Goal: Find contact information: Find contact information

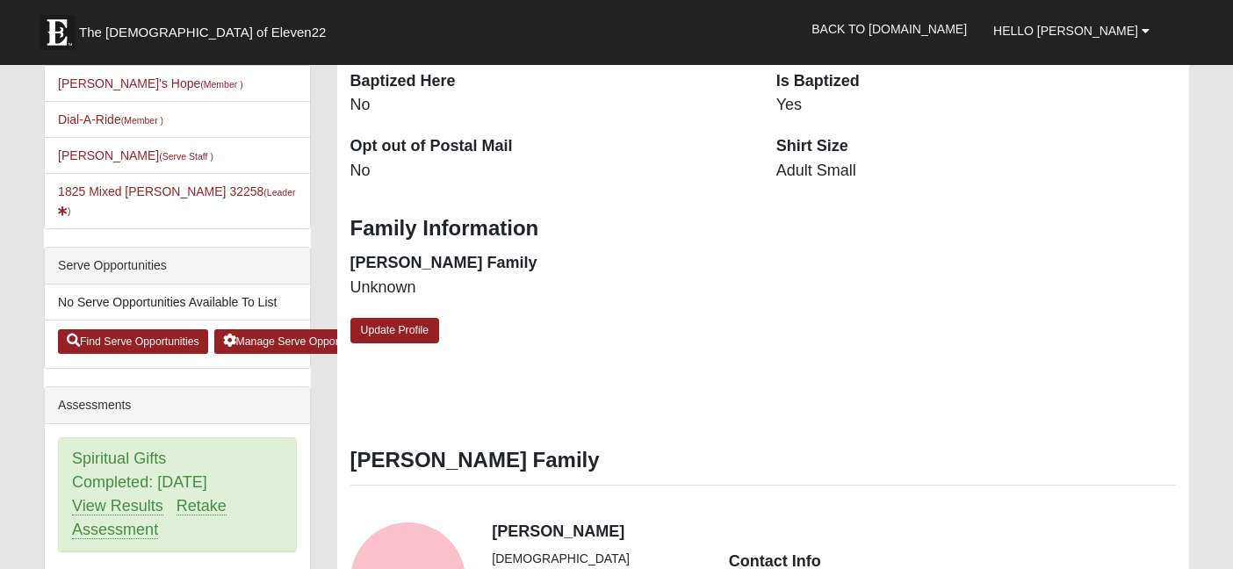
scroll to position [530, 0]
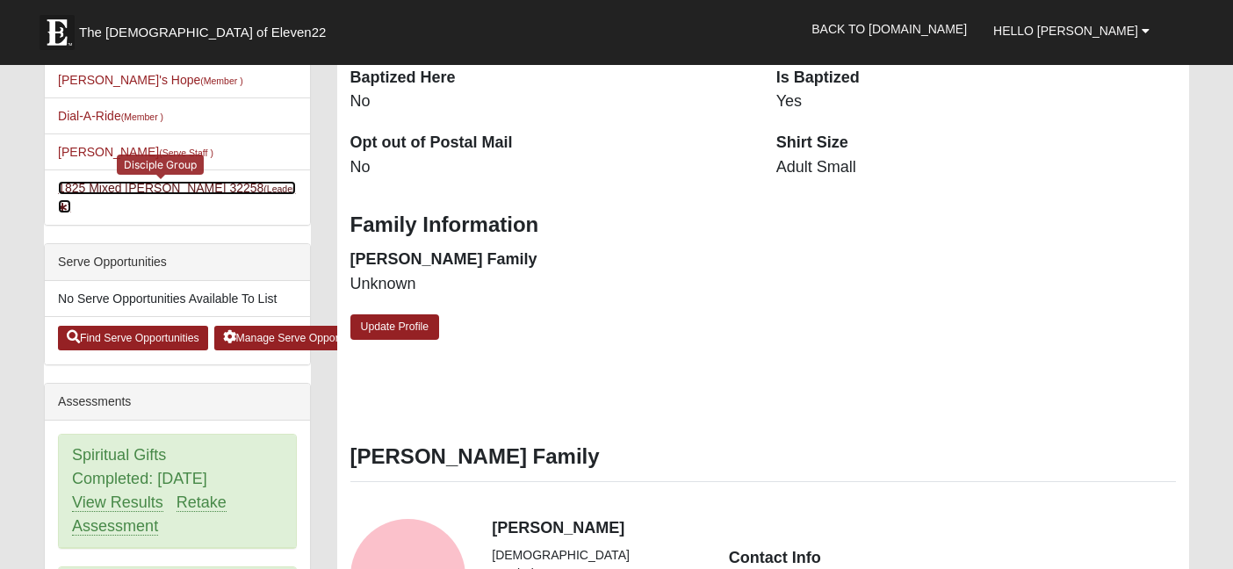
click at [206, 191] on link "1825 Mixed Cutshall 32258 (Leader )" at bounding box center [176, 197] width 237 height 32
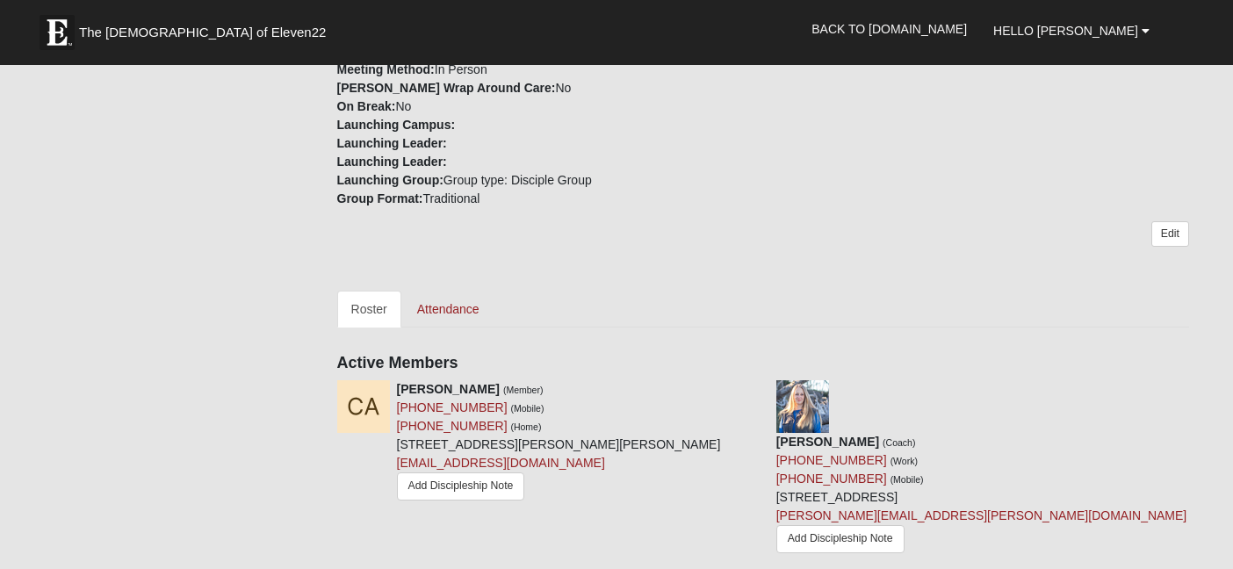
scroll to position [586, 0]
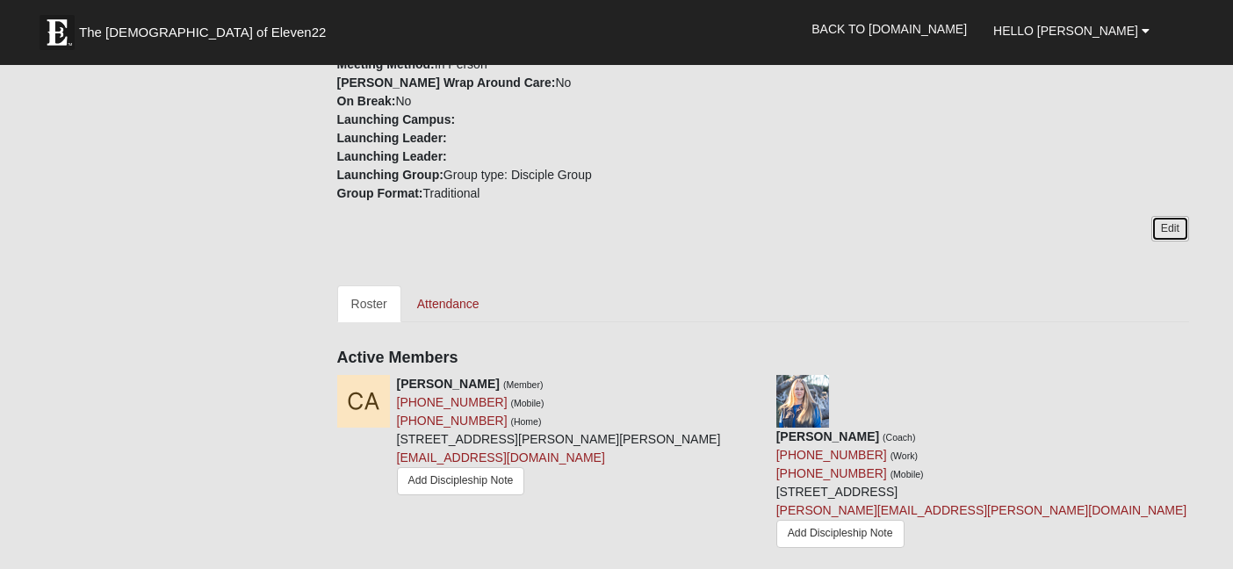
click at [1165, 229] on link "Edit" at bounding box center [1170, 228] width 38 height 25
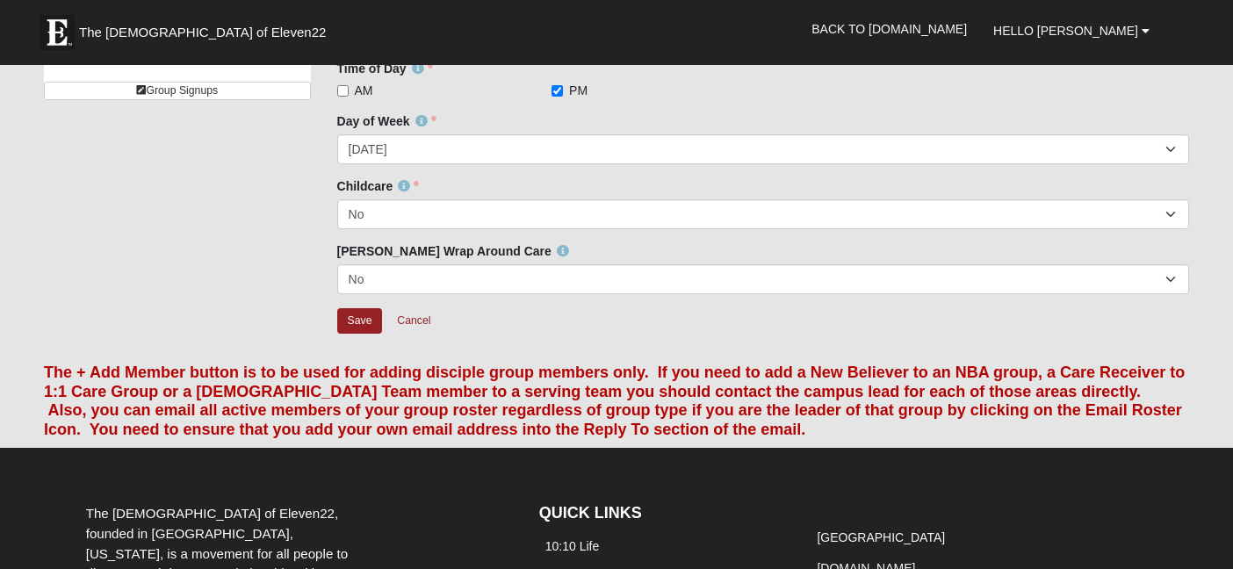
scroll to position [163, 0]
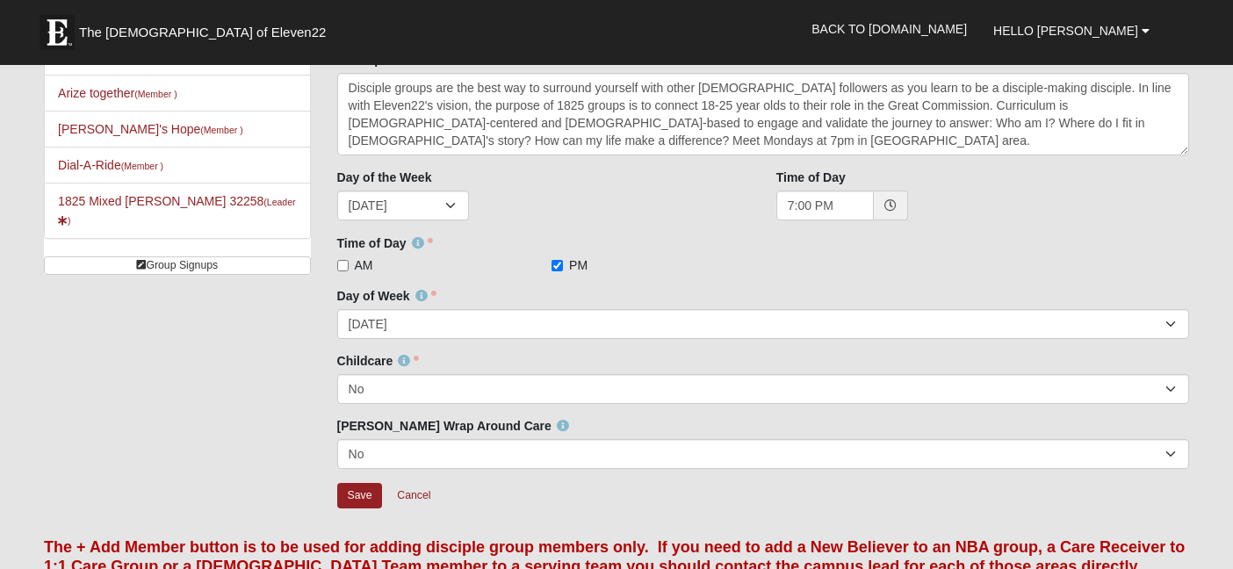
scroll to position [572, 0]
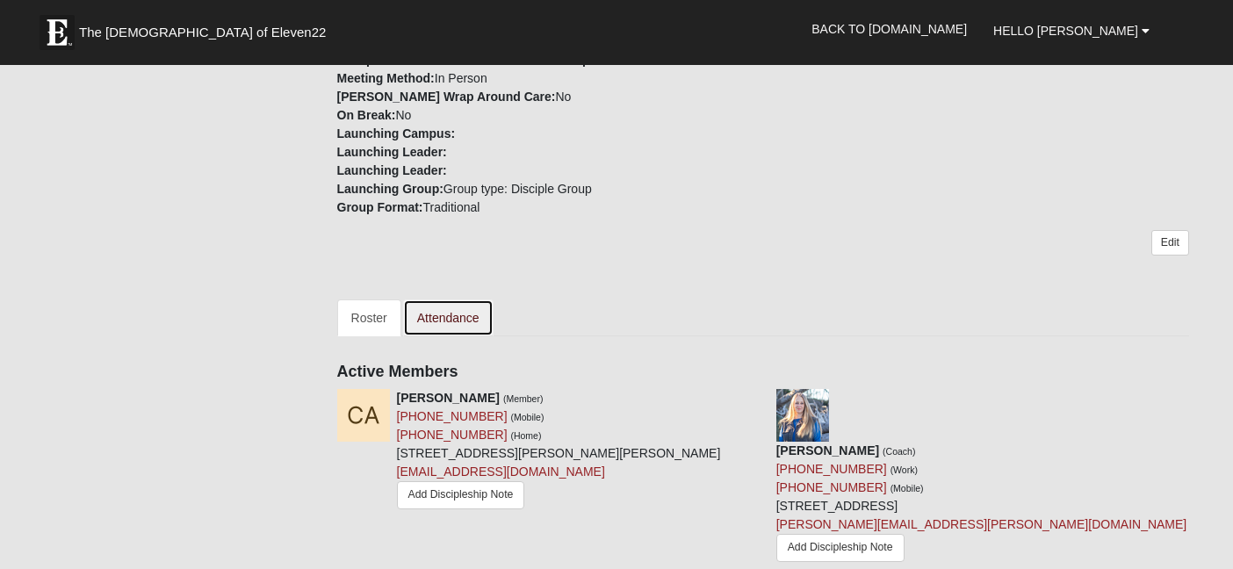
click at [478, 316] on link "Attendance" at bounding box center [448, 317] width 90 height 37
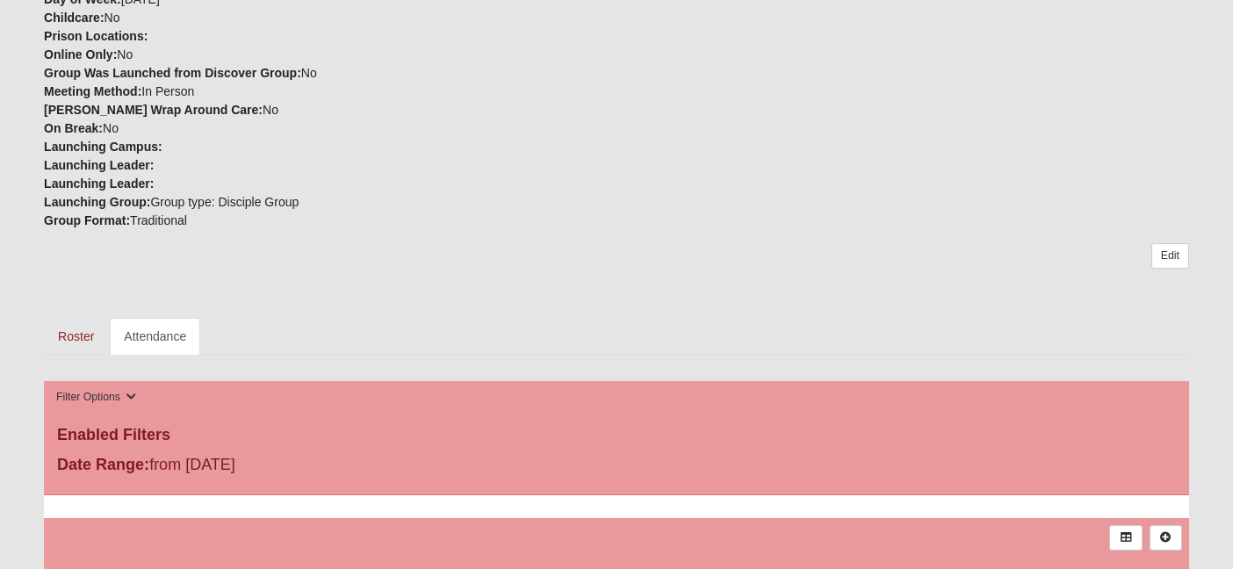
scroll to position [481, 0]
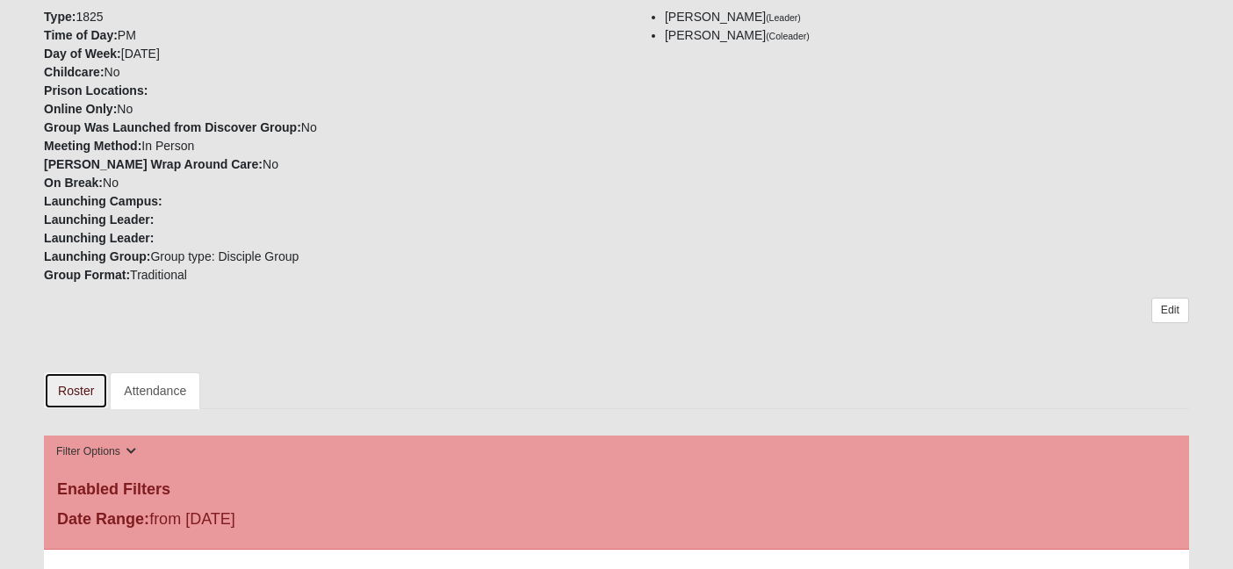
click at [85, 387] on link "Roster" at bounding box center [76, 390] width 64 height 37
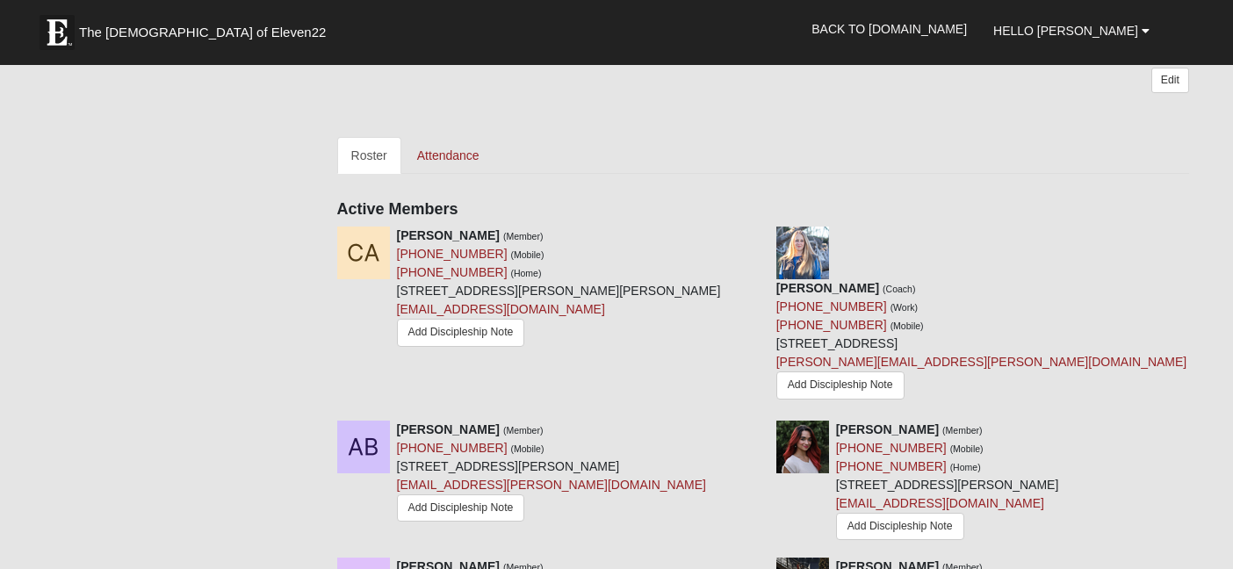
scroll to position [738, 0]
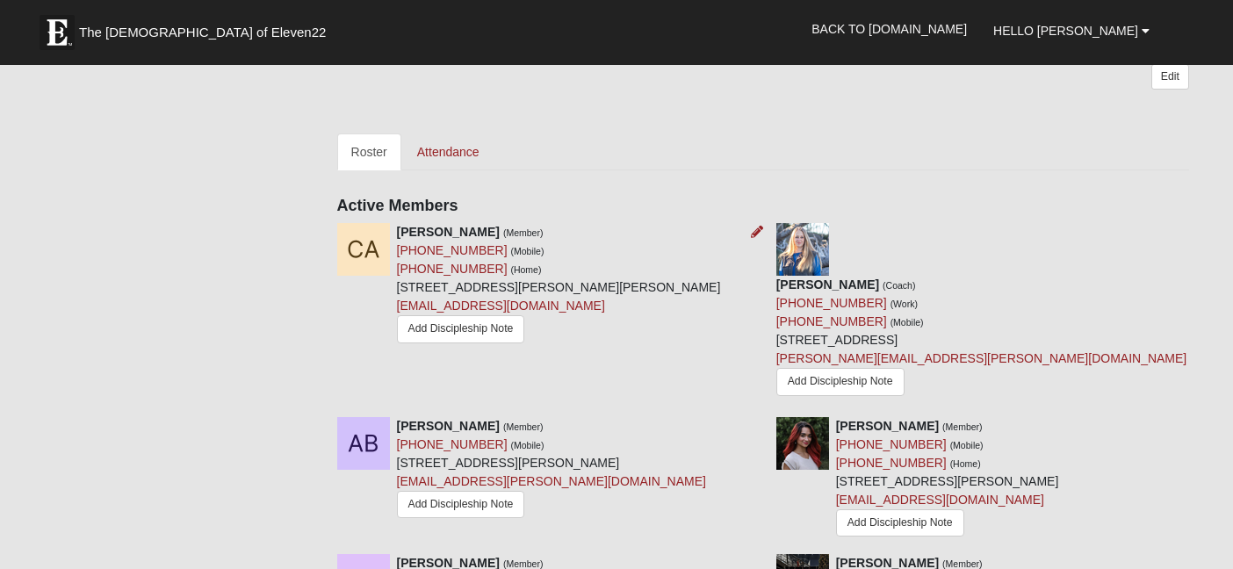
click at [395, 231] on div "[PERSON_NAME] (Member) [PHONE_NUMBER] (Mobile) [PHONE_NUMBER] (Home) [STREET_AD…" at bounding box center [543, 286] width 439 height 126
drag, startPoint x: 397, startPoint y: 231, endPoint x: 488, endPoint y: 234, distance: 91.4
click at [488, 234] on div "[PERSON_NAME] (Member) [PHONE_NUMBER] (Mobile) [PHONE_NUMBER] (Home) [STREET_AD…" at bounding box center [559, 286] width 324 height 126
copy strong "[PERSON_NAME]"
copy link "[PHONE_NUMBER]"
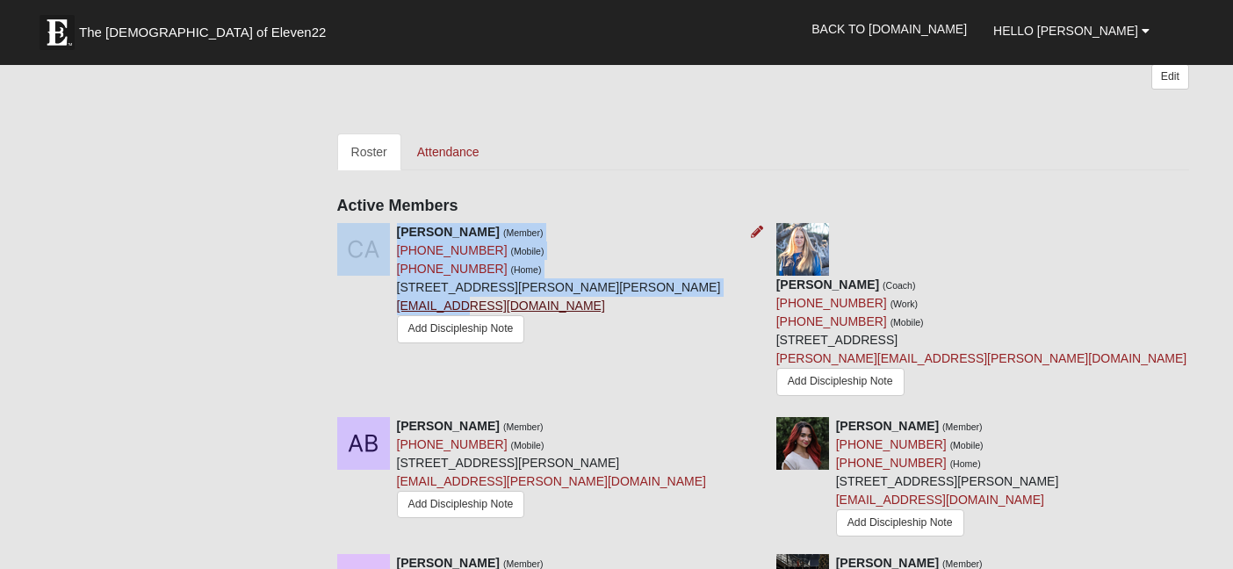
drag, startPoint x: 386, startPoint y: 306, endPoint x: 458, endPoint y: 301, distance: 73.0
click at [458, 301] on div "[PERSON_NAME] (Member) [PHONE_NUMBER] (Mobile) [PHONE_NUMBER] (Home) [STREET_AD…" at bounding box center [543, 286] width 439 height 126
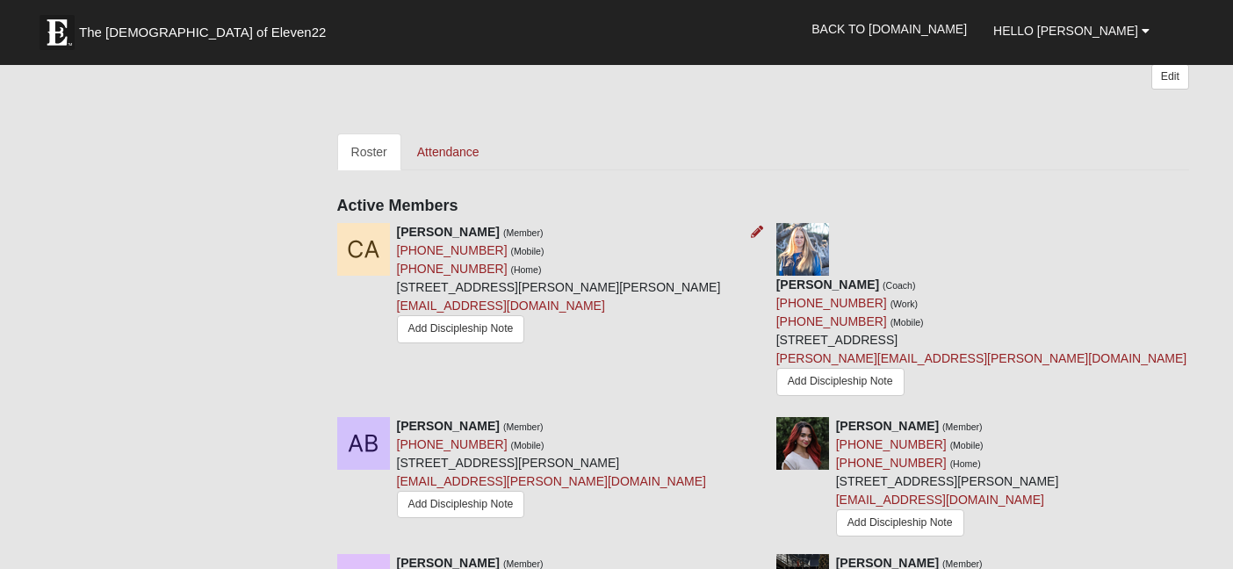
click at [539, 299] on div "[PERSON_NAME] (Member) [PHONE_NUMBER] (Mobile) [PHONE_NUMBER] (Home) [STREET_AD…" at bounding box center [559, 286] width 324 height 126
drag, startPoint x: 537, startPoint y: 308, endPoint x: 399, endPoint y: 309, distance: 137.9
click at [399, 309] on div "[PERSON_NAME] (Member) [PHONE_NUMBER] (Mobile) [PHONE_NUMBER] (Home) [STREET_AD…" at bounding box center [559, 286] width 324 height 126
copy link "[EMAIL_ADDRESS][DOMAIN_NAME]"
drag, startPoint x: 398, startPoint y: 369, endPoint x: 505, endPoint y: 369, distance: 107.1
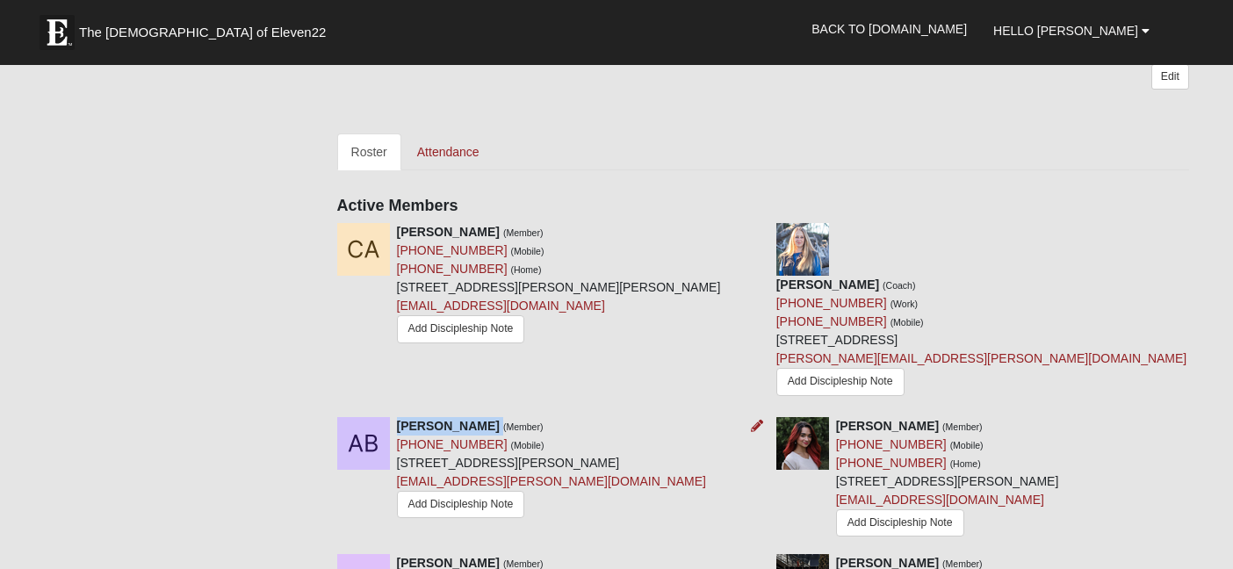
click at [505, 417] on div "[PERSON_NAME] (Member) [PHONE_NUMBER] (Mobile) [STREET_ADDRESS] [EMAIL_ADDRESS]…" at bounding box center [551, 470] width 309 height 107
copy div "[PERSON_NAME]"
drag, startPoint x: 393, startPoint y: 391, endPoint x: 483, endPoint y: 398, distance: 90.7
click at [483, 417] on div "[PERSON_NAME] (Member) [PHONE_NUMBER] (Mobile) [STREET_ADDRESS] [EMAIL_ADDRESS]…" at bounding box center [543, 470] width 439 height 107
click at [481, 417] on div "[PERSON_NAME] (Member) [PHONE_NUMBER] (Mobile) [STREET_ADDRESS] [EMAIL_ADDRESS]…" at bounding box center [551, 470] width 309 height 107
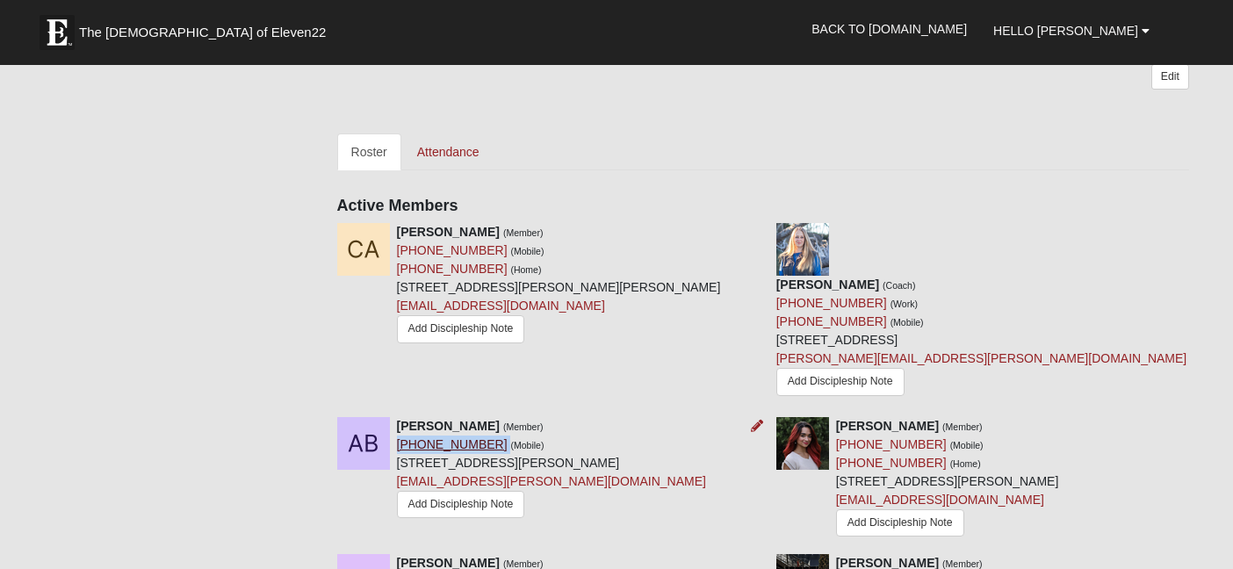
drag, startPoint x: 483, startPoint y: 386, endPoint x: 397, endPoint y: 388, distance: 86.1
click at [397, 417] on div "[PERSON_NAME] (Member) [PHONE_NUMBER] (Mobile) [STREET_ADDRESS] [EMAIL_ADDRESS]…" at bounding box center [551, 470] width 309 height 107
copy div "[PHONE_NUMBER]"
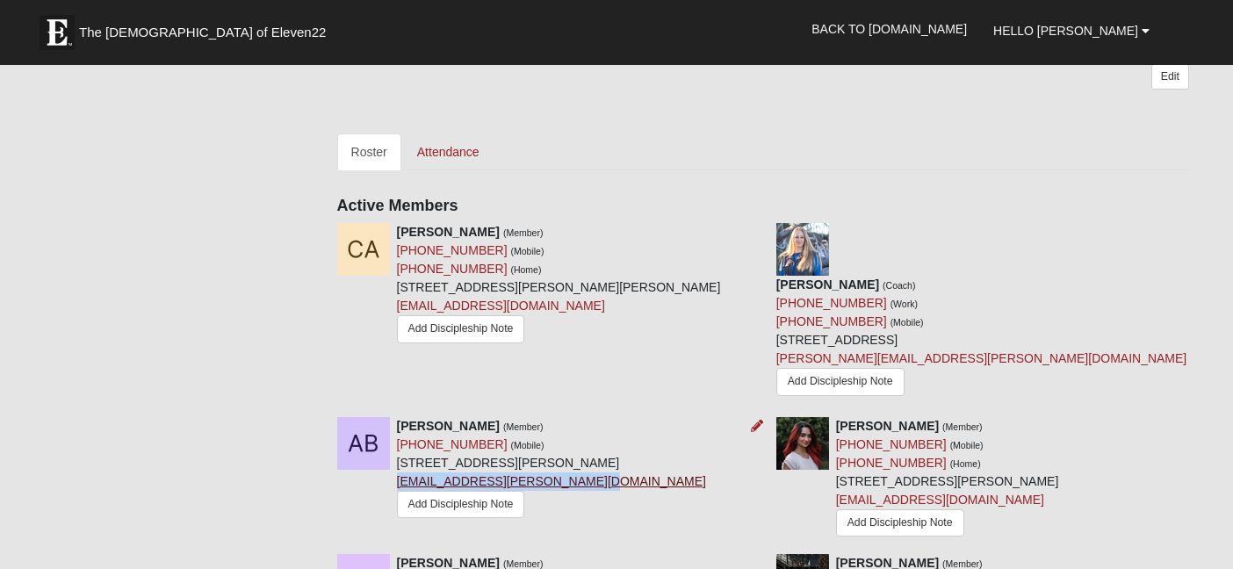
drag, startPoint x: 577, startPoint y: 430, endPoint x: 396, endPoint y: 422, distance: 181.1
click at [397, 422] on div "[PERSON_NAME] (Member) [PHONE_NUMBER] (Mobile) [STREET_ADDRESS] [EMAIL_ADDRESS]…" at bounding box center [551, 470] width 309 height 107
copy link "[EMAIL_ADDRESS][PERSON_NAME][DOMAIN_NAME]"
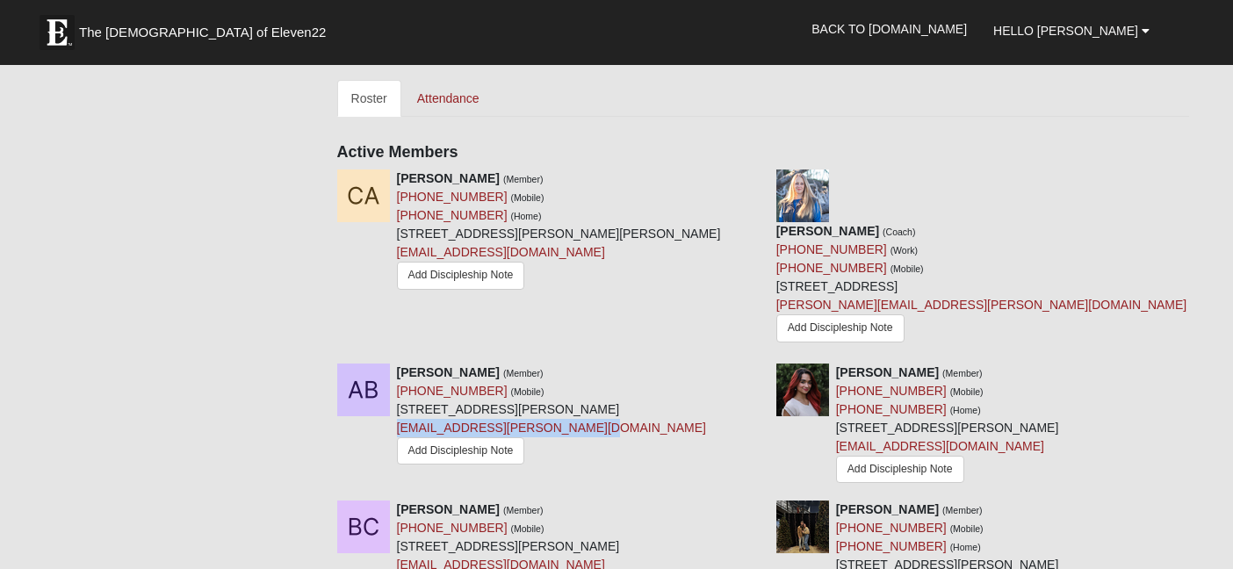
scroll to position [792, 0]
drag, startPoint x: 837, startPoint y: 314, endPoint x: 946, endPoint y: 316, distance: 108.9
click at [946, 363] on div "[PERSON_NAME] (Member) [PHONE_NUMBER] (Mobile) [PHONE_NUMBER] (Home) [STREET_AD…" at bounding box center [947, 425] width 223 height 124
copy strong "[PERSON_NAME]"
drag, startPoint x: 920, startPoint y: 337, endPoint x: 838, endPoint y: 339, distance: 82.6
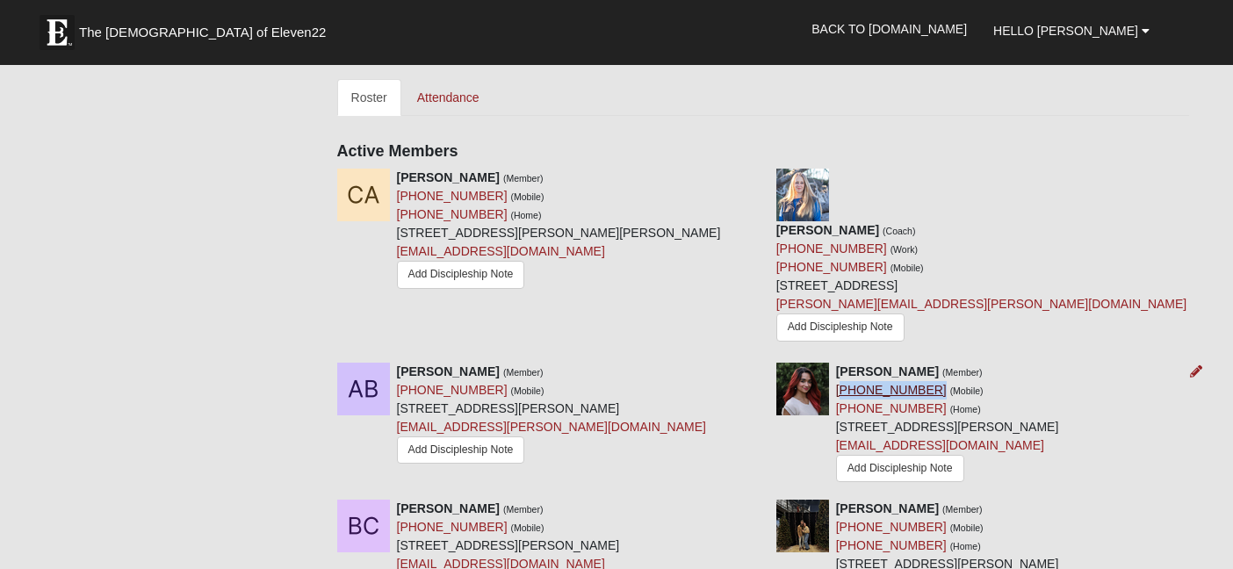
click at [838, 363] on div "[PERSON_NAME] (Member) [PHONE_NUMBER] (Mobile) [PHONE_NUMBER] (Home) [STREET_AD…" at bounding box center [947, 425] width 223 height 124
copy link "904) 945-3321"
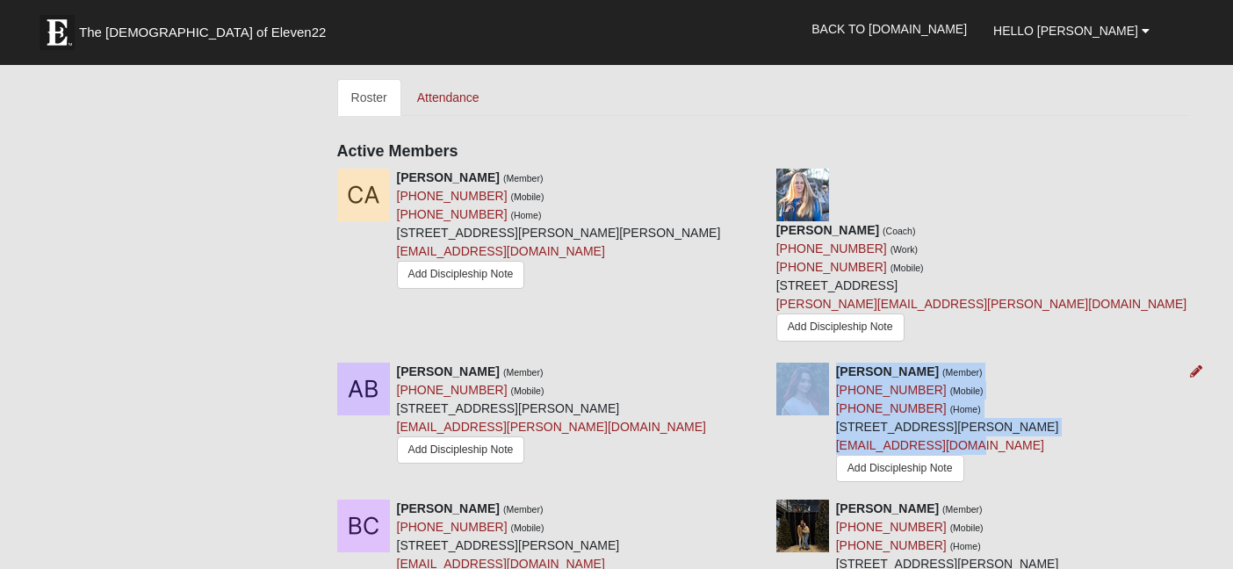
drag, startPoint x: 966, startPoint y: 391, endPoint x: 830, endPoint y: 391, distance: 136.1
click at [830, 391] on div "[PERSON_NAME] (Member) [PHONE_NUMBER] (Mobile) [PHONE_NUMBER] (Home) [STREET_AD…" at bounding box center [982, 425] width 439 height 124
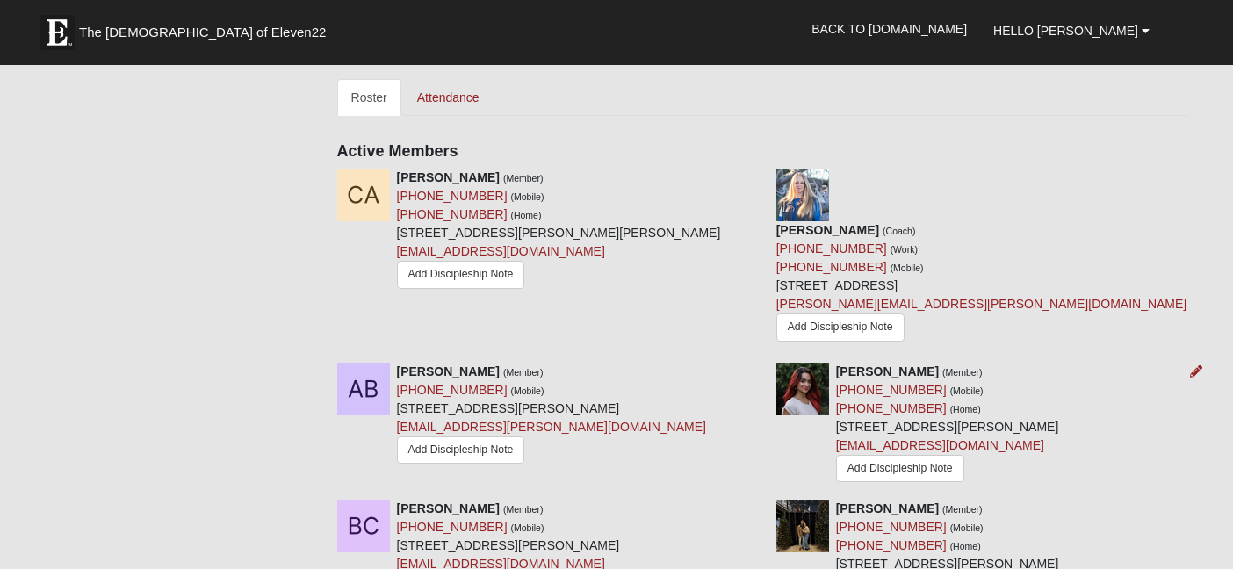
click at [963, 388] on div "[PERSON_NAME] (Member) [PHONE_NUMBER] (Mobile) [PHONE_NUMBER] (Home) [STREET_AD…" at bounding box center [947, 425] width 223 height 124
drag, startPoint x: 963, startPoint y: 388, endPoint x: 836, endPoint y: 394, distance: 126.6
click at [836, 394] on div "[PERSON_NAME] (Member) [PHONE_NUMBER] (Mobile) [PHONE_NUMBER] (Home) [STREET_AD…" at bounding box center [947, 425] width 223 height 124
copy link "[EMAIL_ADDRESS][DOMAIN_NAME]"
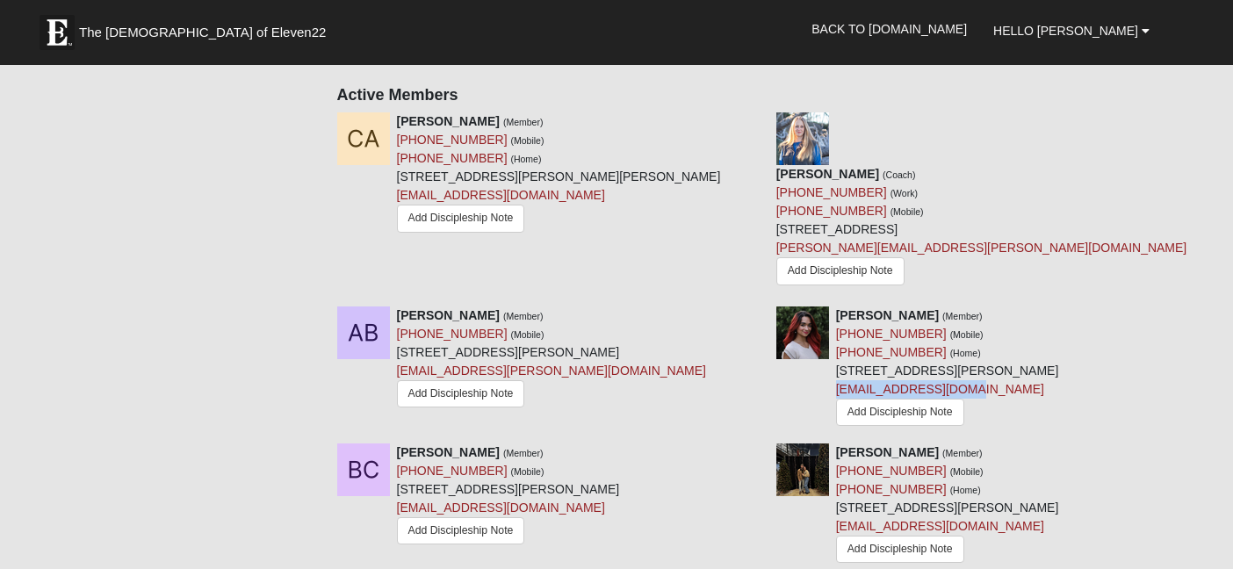
scroll to position [849, 0]
drag, startPoint x: 481, startPoint y: 395, endPoint x: 397, endPoint y: 392, distance: 84.4
click at [397, 443] on div "[PERSON_NAME] (Member) [PHONE_NUMBER] (Mobile) [STREET_ADDRESS][PERSON_NAME] [E…" at bounding box center [508, 495] width 223 height 105
copy strong "[PERSON_NAME]"
drag, startPoint x: 485, startPoint y: 419, endPoint x: 397, endPoint y: 416, distance: 87.9
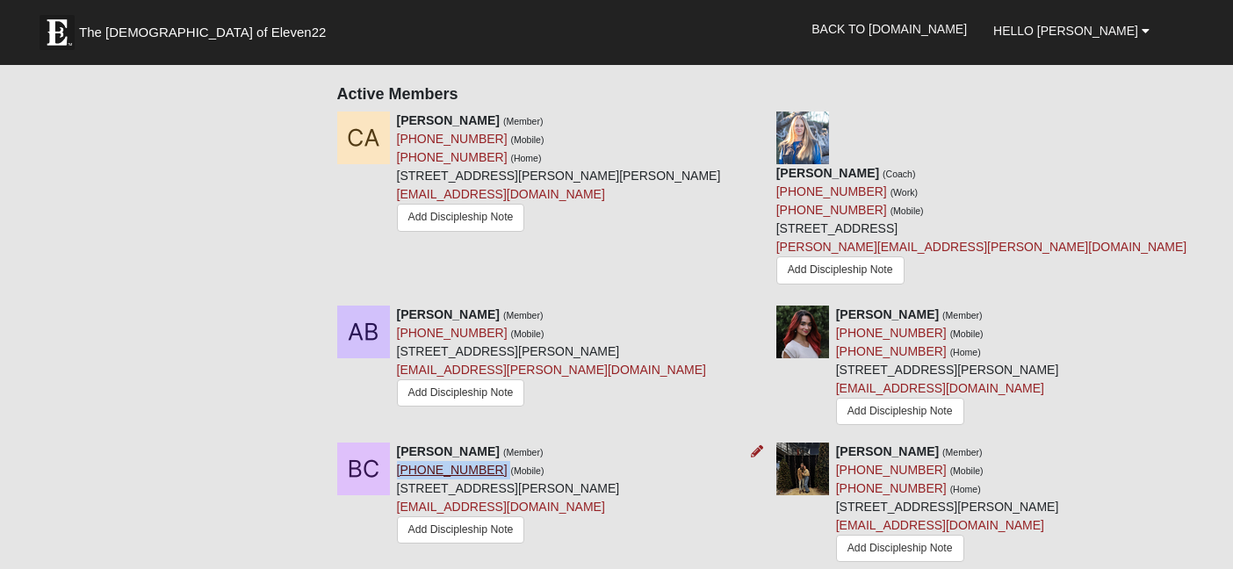
click at [397, 443] on div "[PERSON_NAME] (Member) [PHONE_NUMBER] (Mobile) [STREET_ADDRESS][PERSON_NAME] [E…" at bounding box center [508, 495] width 223 height 105
drag, startPoint x: 556, startPoint y: 455, endPoint x: 397, endPoint y: 453, distance: 159.0
click at [397, 453] on div "[PERSON_NAME] (Member) [PHONE_NUMBER] (Mobile) [STREET_ADDRESS][PERSON_NAME] [E…" at bounding box center [508, 495] width 223 height 105
drag, startPoint x: 926, startPoint y: 400, endPoint x: 835, endPoint y: 400, distance: 90.5
click at [836, 444] on strong "[PERSON_NAME]" at bounding box center [887, 451] width 103 height 14
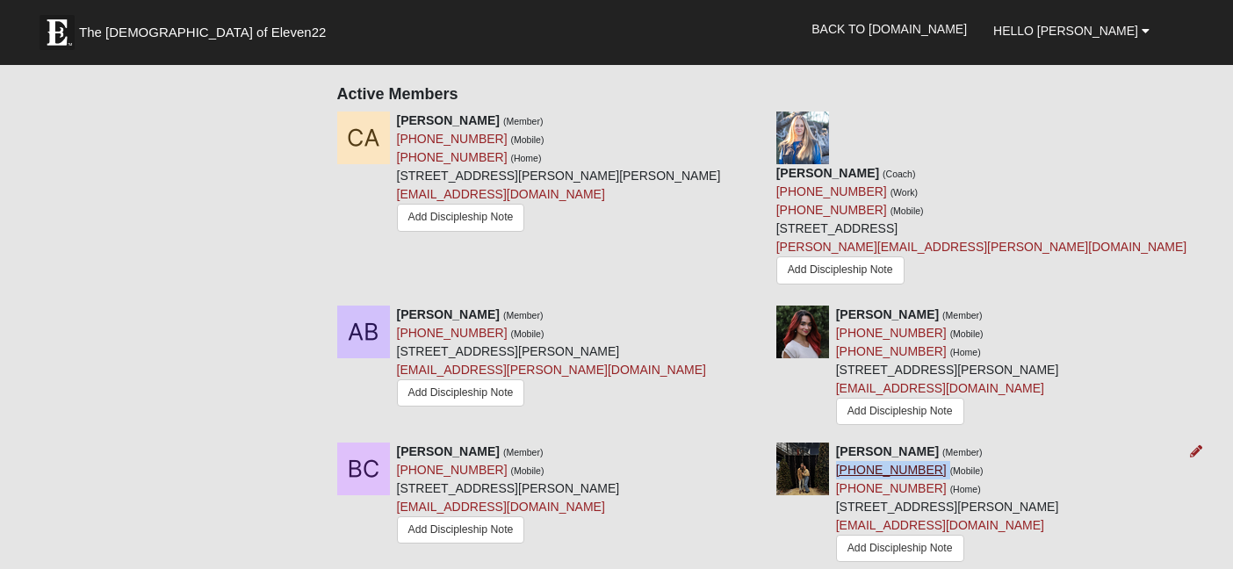
drag, startPoint x: 923, startPoint y: 421, endPoint x: 836, endPoint y: 417, distance: 87.0
click at [836, 443] on div "[PERSON_NAME] (Member) [PHONE_NUMBER] (Mobile) [PHONE_NUMBER] (Home) [STREET_AD…" at bounding box center [947, 505] width 223 height 124
drag, startPoint x: 960, startPoint y: 330, endPoint x: 835, endPoint y: 335, distance: 124.8
click at [835, 335] on div "[PERSON_NAME] (Member) [PHONE_NUMBER] (Mobile) [PHONE_NUMBER] (Home) [STREET_AD…" at bounding box center [982, 368] width 439 height 124
click at [975, 329] on div "[PERSON_NAME] (Member) [PHONE_NUMBER] (Mobile) [PHONE_NUMBER] (Home) [STREET_AD…" at bounding box center [947, 368] width 223 height 124
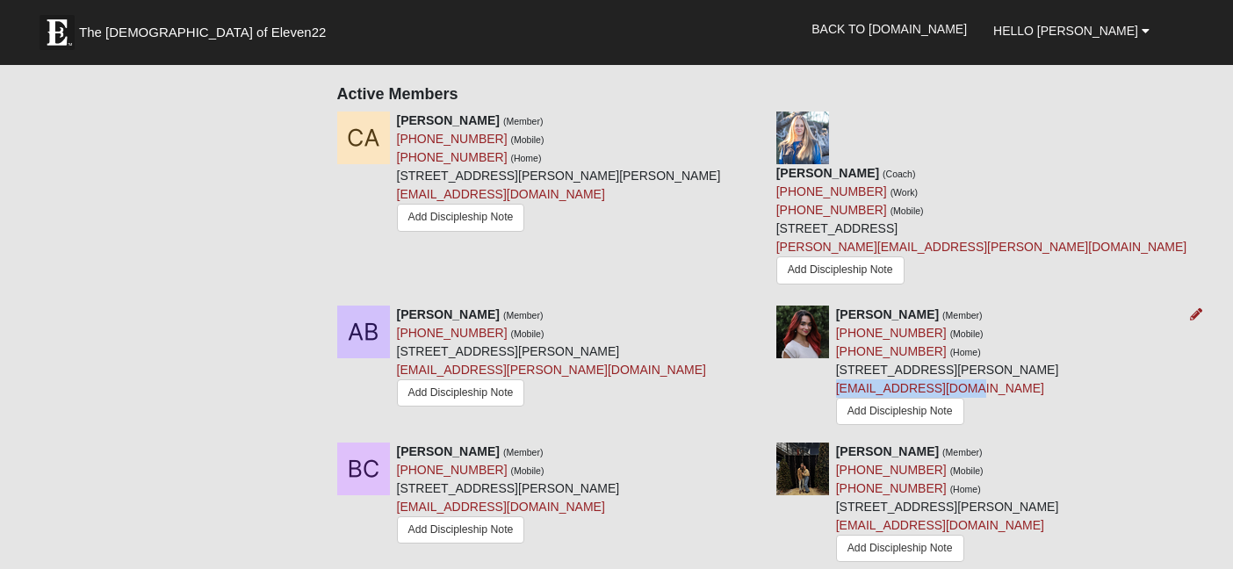
drag, startPoint x: 959, startPoint y: 333, endPoint x: 834, endPoint y: 339, distance: 124.9
click at [834, 339] on div "[PERSON_NAME] (Member) [PHONE_NUMBER] (Mobile) [PHONE_NUMBER] (Home) [STREET_AD…" at bounding box center [982, 368] width 439 height 124
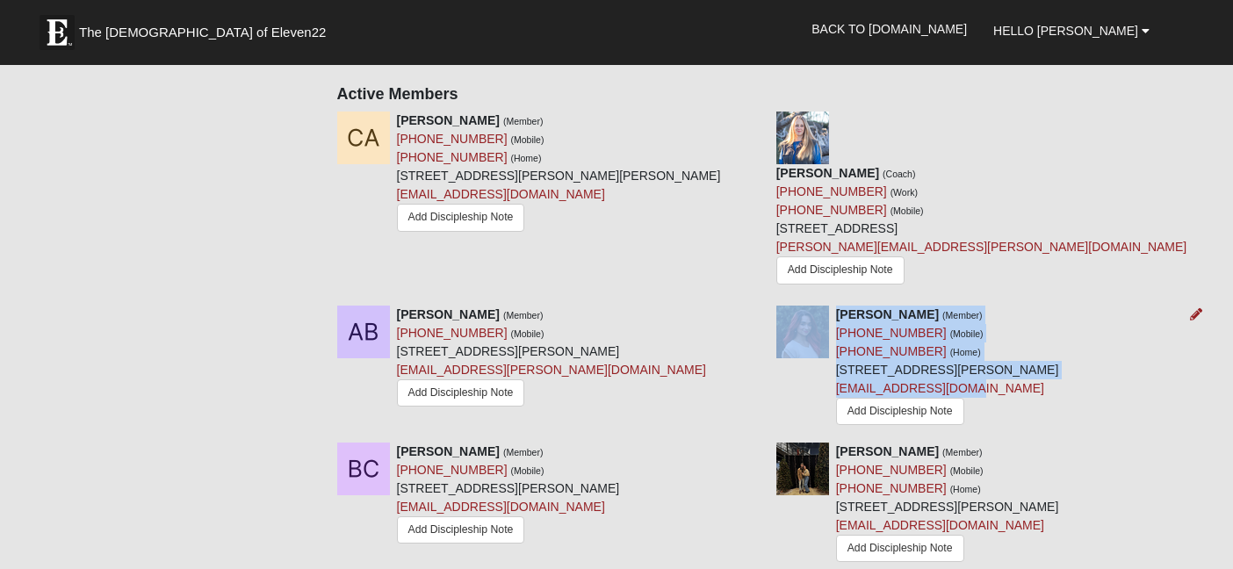
click at [977, 335] on div "[PERSON_NAME] (Member) [PHONE_NUMBER] (Mobile) [PHONE_NUMBER] (Home) [STREET_AD…" at bounding box center [947, 368] width 223 height 124
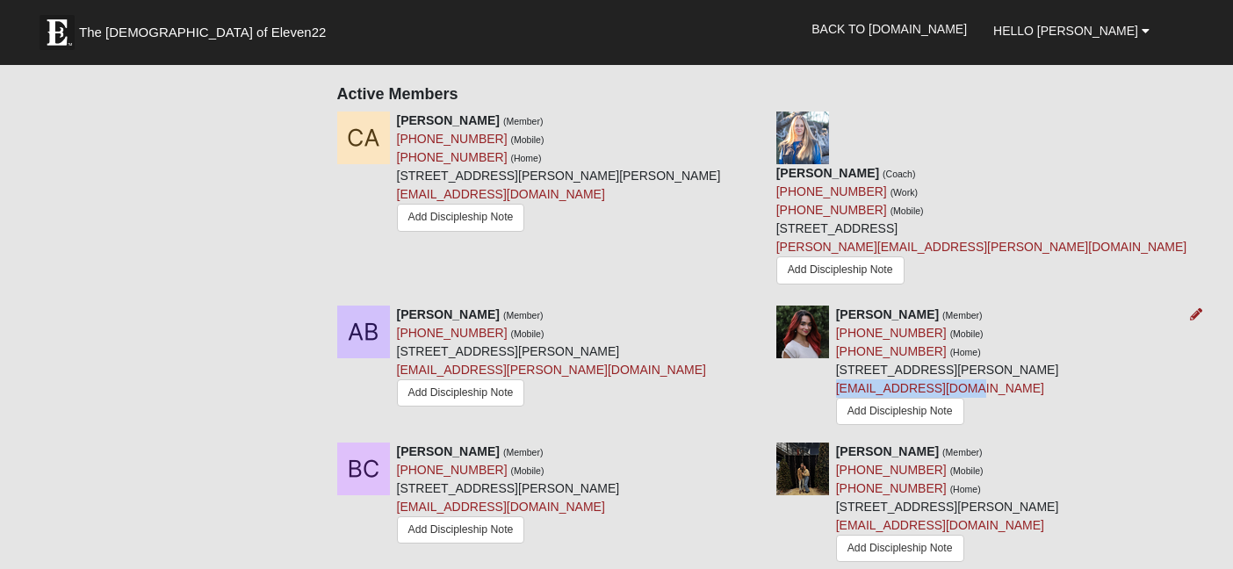
drag, startPoint x: 960, startPoint y: 334, endPoint x: 834, endPoint y: 336, distance: 125.6
click at [834, 336] on div "[PERSON_NAME] (Member) [PHONE_NUMBER] (Mobile) [PHONE_NUMBER] (Home) [STREET_AD…" at bounding box center [982, 368] width 439 height 124
click at [970, 345] on div "[PERSON_NAME] (Member) [PHONE_NUMBER] (Mobile) [PHONE_NUMBER] (Home) [STREET_AD…" at bounding box center [947, 368] width 223 height 124
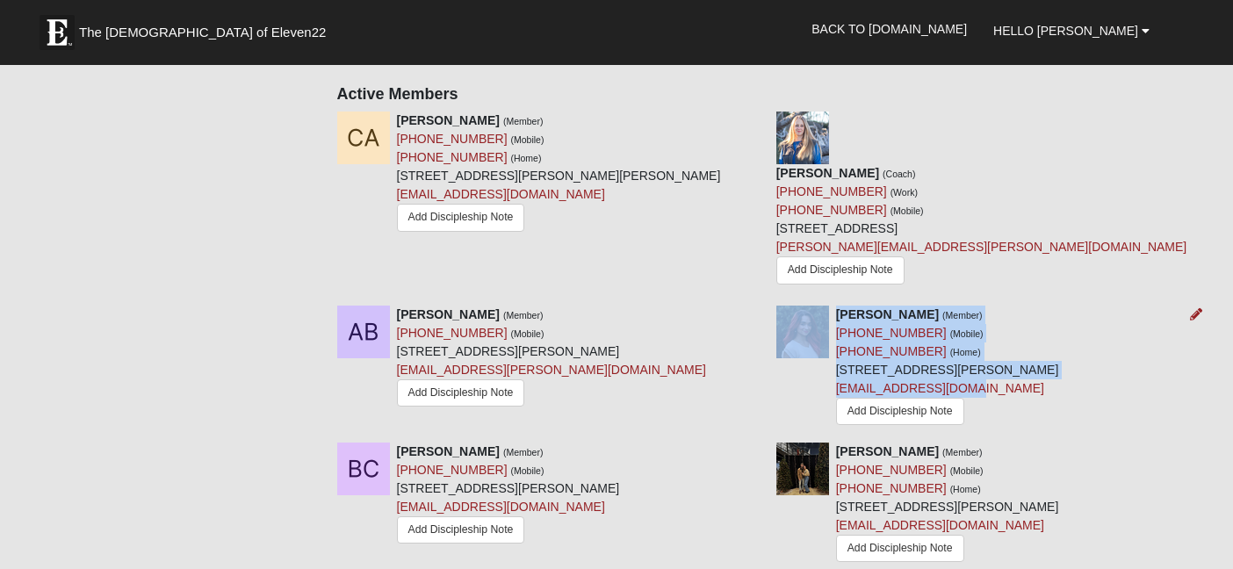
drag, startPoint x: 815, startPoint y: 332, endPoint x: 987, endPoint y: 341, distance: 172.4
click at [987, 341] on div "[PERSON_NAME] (Member) [PHONE_NUMBER] (Mobile) [PHONE_NUMBER] (Home) [STREET_AD…" at bounding box center [982, 368] width 439 height 124
click at [987, 341] on div "[PERSON_NAME] (Member) [PHONE_NUMBER] (Mobile) [PHONE_NUMBER] (Home) [STREET_AD…" at bounding box center [947, 368] width 223 height 124
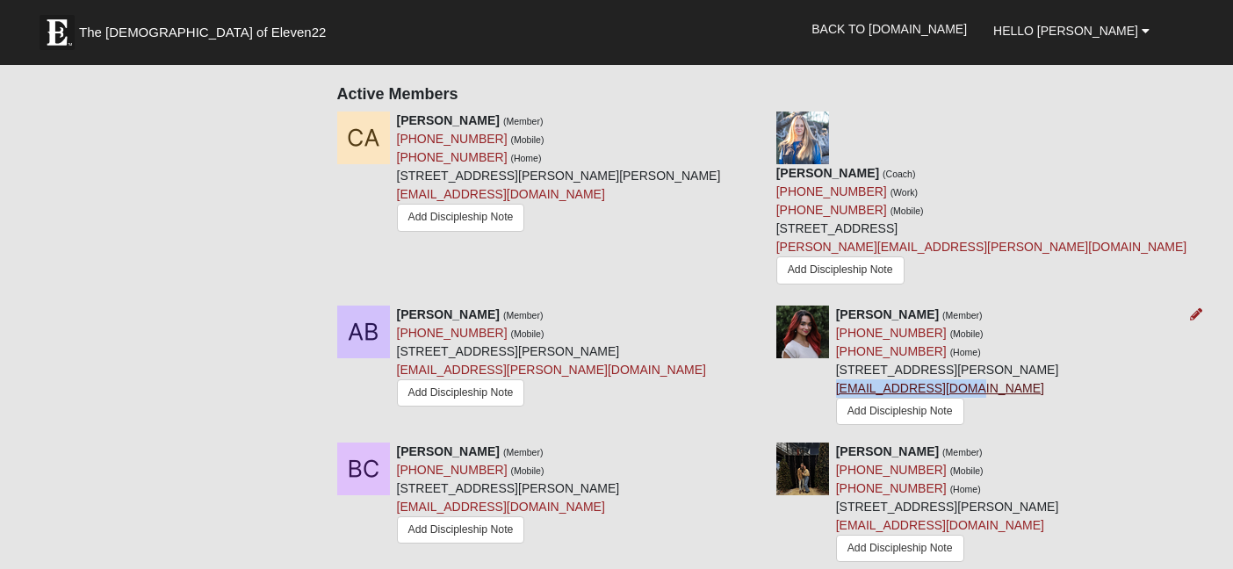
drag, startPoint x: 963, startPoint y: 336, endPoint x: 836, endPoint y: 332, distance: 127.4
click at [836, 332] on div "[PERSON_NAME] (Member) [PHONE_NUMBER] (Mobile) [PHONE_NUMBER] (Home) [STREET_AD…" at bounding box center [947, 368] width 223 height 124
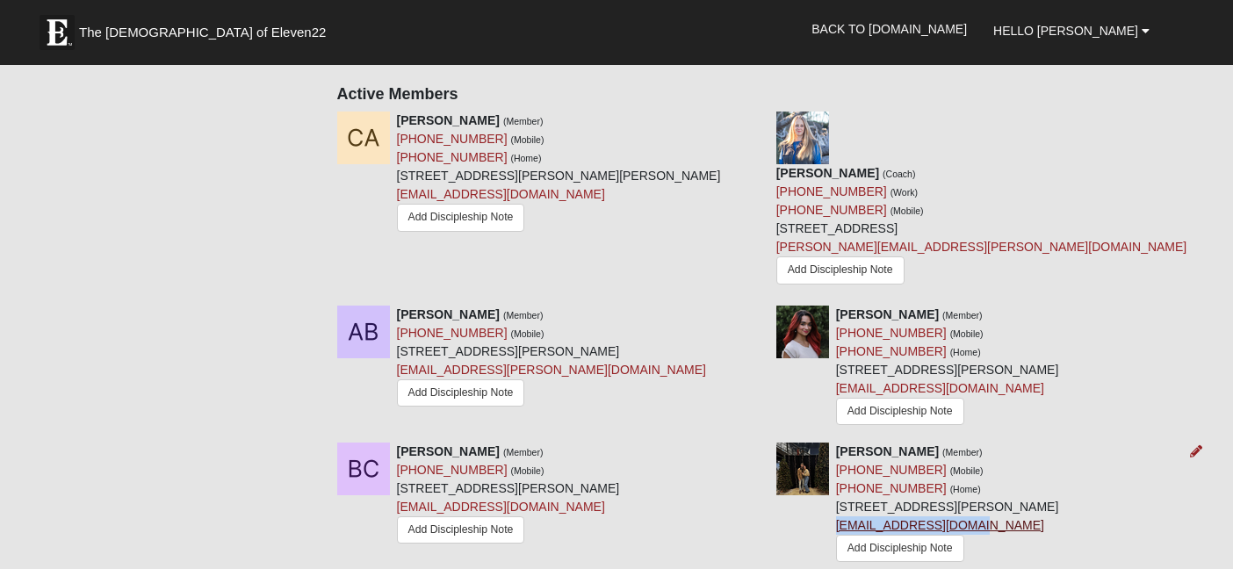
drag, startPoint x: 984, startPoint y: 470, endPoint x: 835, endPoint y: 476, distance: 149.4
click at [836, 476] on div "[PERSON_NAME] (Member) [PHONE_NUMBER] (Mobile) [PHONE_NUMBER] (Home) [STREET_AD…" at bounding box center [947, 505] width 223 height 124
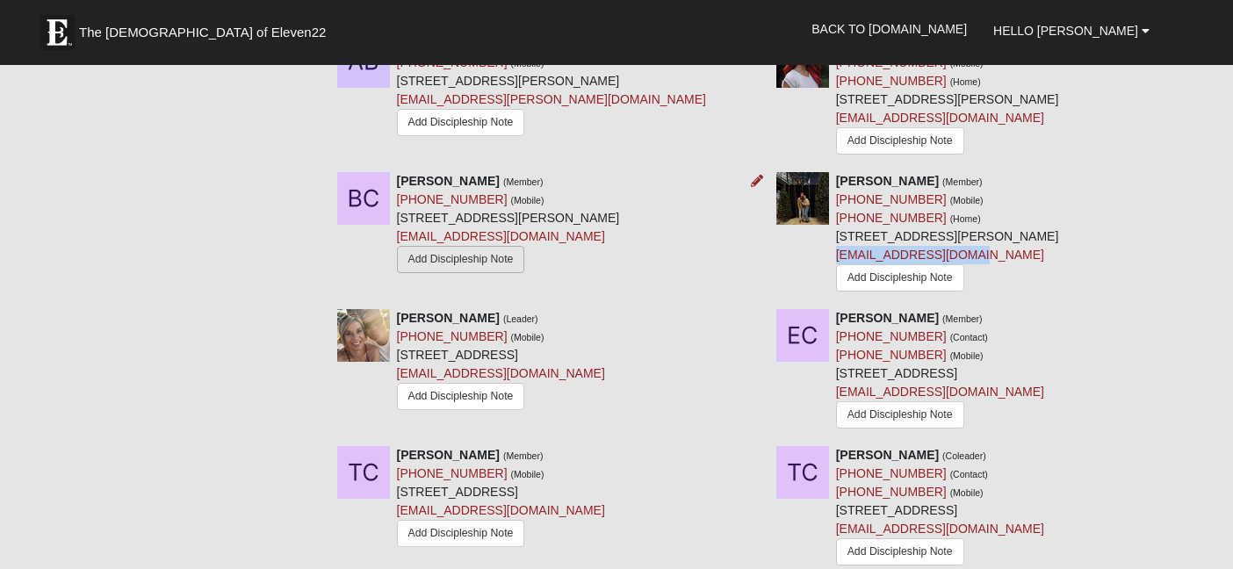
scroll to position [1124, 0]
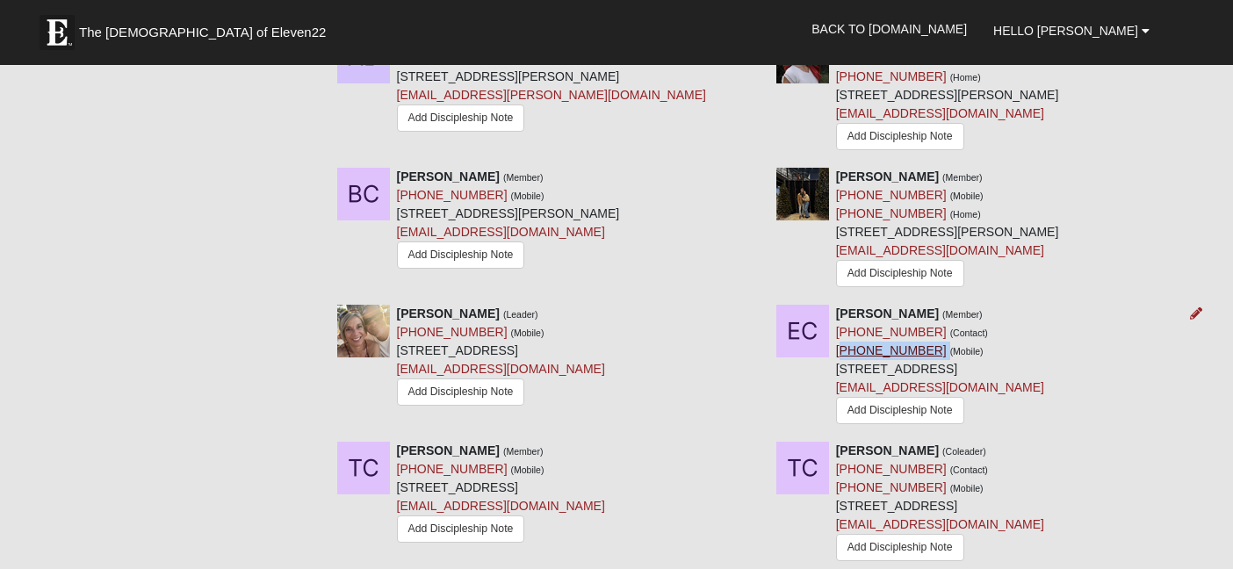
drag, startPoint x: 922, startPoint y: 298, endPoint x: 838, endPoint y: 299, distance: 84.3
click at [838, 305] on div "[PERSON_NAME] (Member) [PHONE_NUMBER] (Contact) [PHONE_NUMBER] (Mobile) [STREET…" at bounding box center [940, 367] width 208 height 124
drag, startPoint x: 997, startPoint y: 337, endPoint x: 837, endPoint y: 333, distance: 159.9
click at [837, 333] on div "[PERSON_NAME] (Member) [PHONE_NUMBER] (Contact) [PHONE_NUMBER] (Mobile) [STREET…" at bounding box center [940, 367] width 208 height 124
drag, startPoint x: 489, startPoint y: 404, endPoint x: 441, endPoint y: 398, distance: 48.7
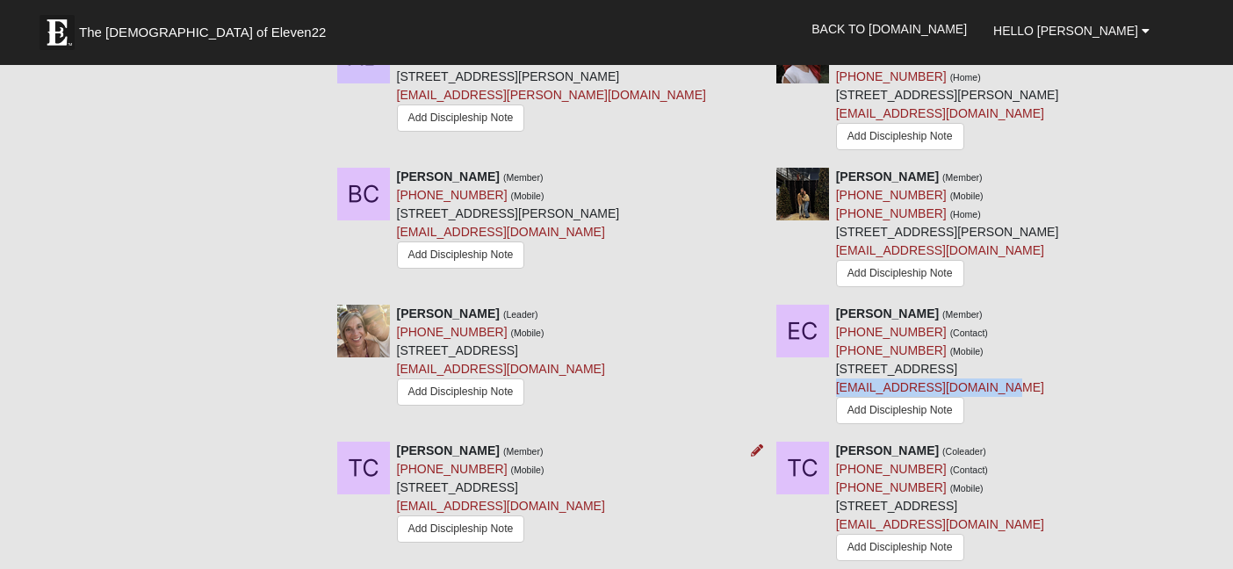
click at [441, 442] on div "[PERSON_NAME] (Member) [PHONE_NUMBER] (Mobile) [STREET_ADDRESS] [EMAIL_ADDRESS]…" at bounding box center [501, 494] width 208 height 105
click at [497, 379] on div "[PERSON_NAME] (Leader) [PHONE_NUMBER] (Mobile) [STREET_ADDRESS] [EMAIL_ADDRESS]…" at bounding box center [763, 373] width 878 height 137
drag, startPoint x: 493, startPoint y: 401, endPoint x: 396, endPoint y: 396, distance: 96.7
click at [397, 442] on div "[PERSON_NAME] (Member) [PHONE_NUMBER] (Mobile) [STREET_ADDRESS] [EMAIL_ADDRESS]…" at bounding box center [501, 494] width 208 height 105
drag, startPoint x: 555, startPoint y: 456, endPoint x: 396, endPoint y: 460, distance: 159.0
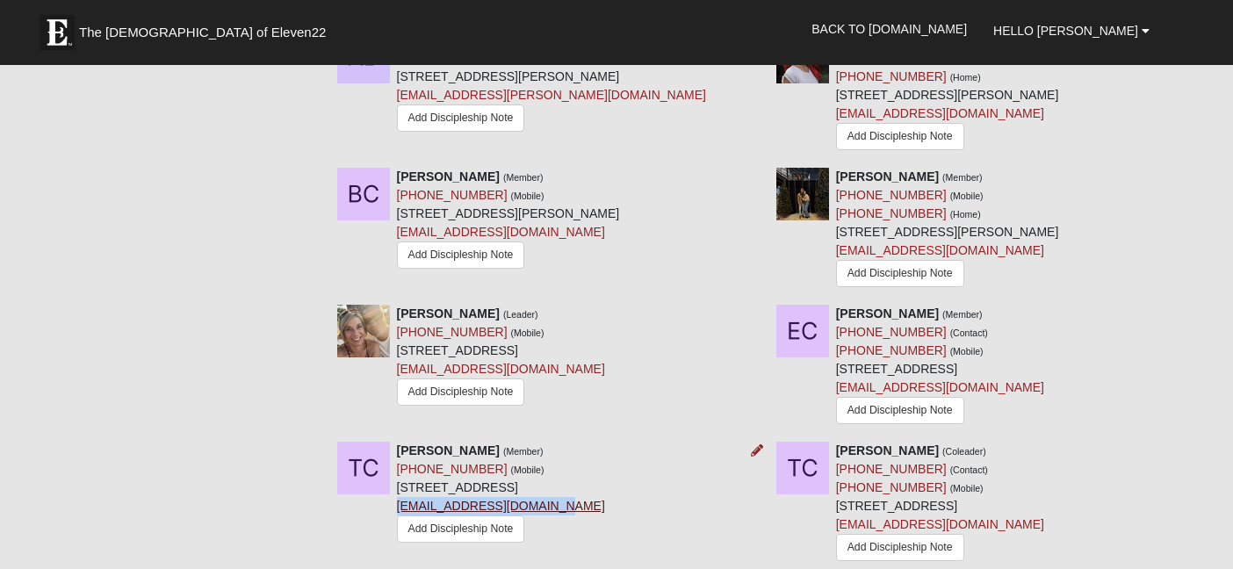
click at [397, 460] on div "[PERSON_NAME] (Member) [PHONE_NUMBER] (Mobile) [STREET_ADDRESS] [EMAIL_ADDRESS]…" at bounding box center [501, 494] width 208 height 105
click at [751, 444] on icon at bounding box center [757, 450] width 12 height 12
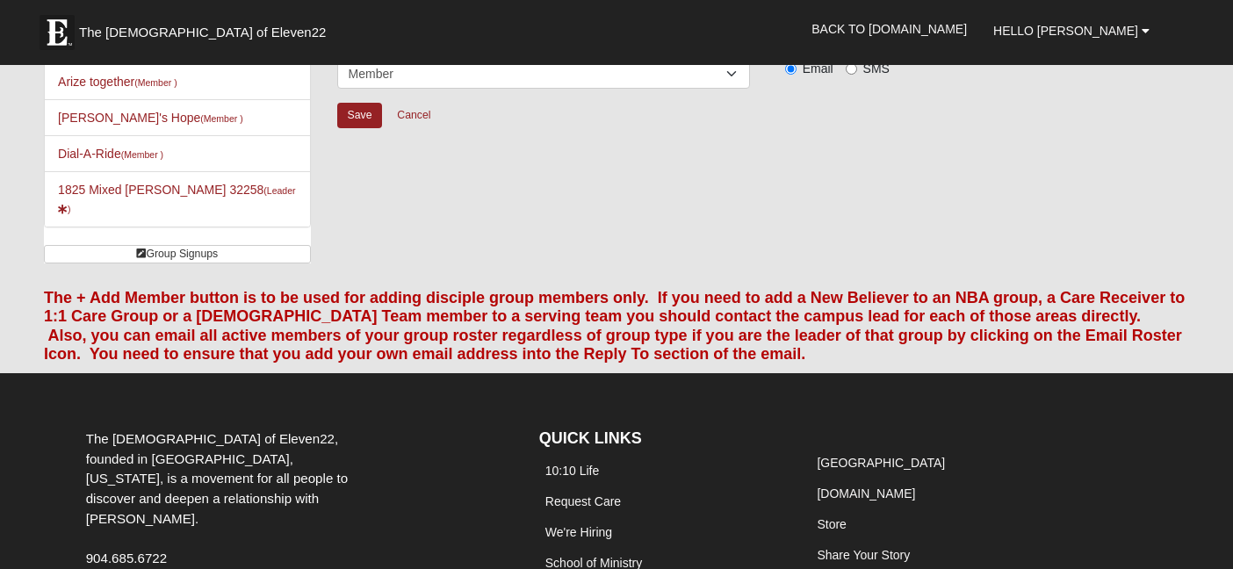
scroll to position [314, 0]
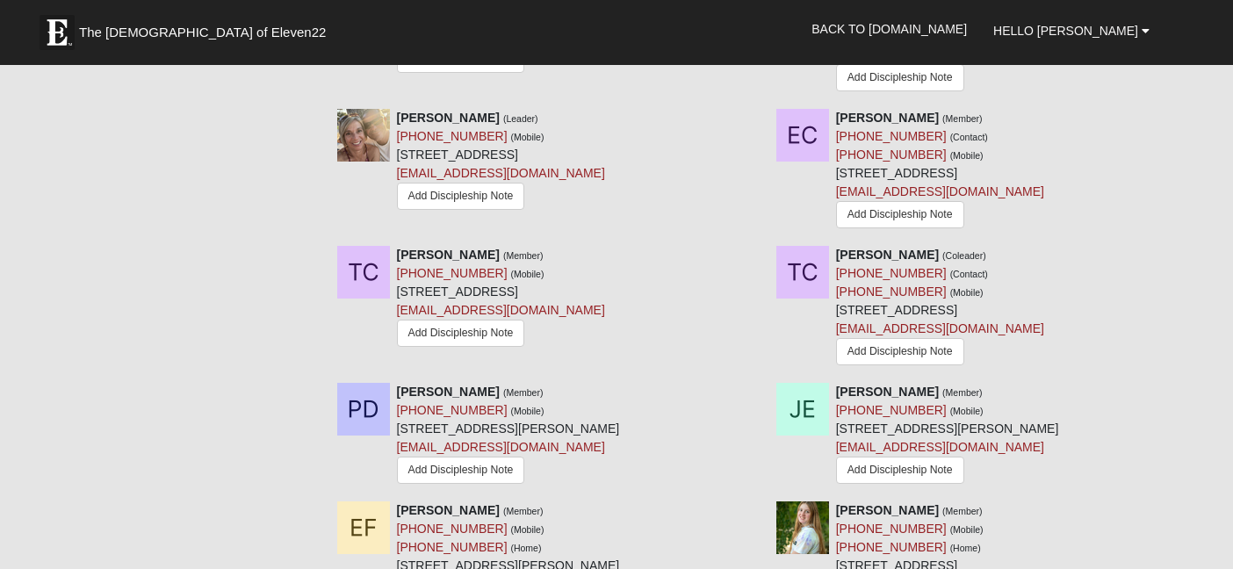
scroll to position [1325, 0]
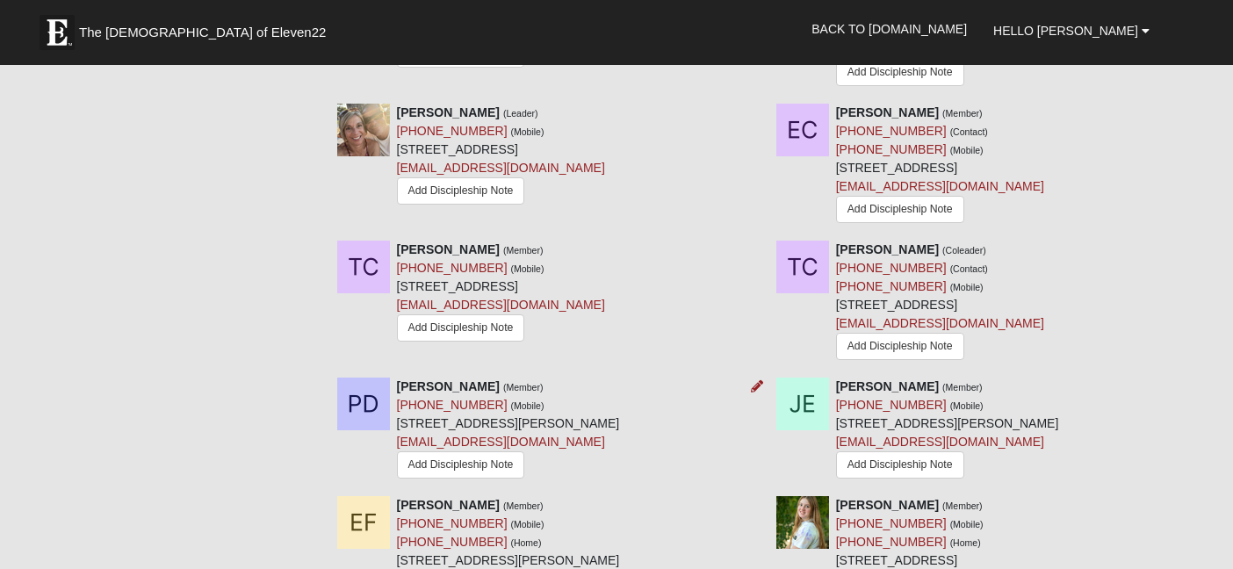
drag, startPoint x: 488, startPoint y: 336, endPoint x: 397, endPoint y: 333, distance: 91.4
click at [397, 378] on div "[PERSON_NAME] (Member) [PHONE_NUMBER] (Mobile) [STREET_ADDRESS][PERSON_NAME] [E…" at bounding box center [508, 430] width 223 height 105
drag, startPoint x: 484, startPoint y: 355, endPoint x: 397, endPoint y: 358, distance: 87.0
click at [397, 378] on div "[PERSON_NAME] (Member) [PHONE_NUMBER] (Mobile) [STREET_ADDRESS][PERSON_NAME] [E…" at bounding box center [508, 430] width 223 height 105
drag, startPoint x: 566, startPoint y: 393, endPoint x: 396, endPoint y: 393, distance: 169.5
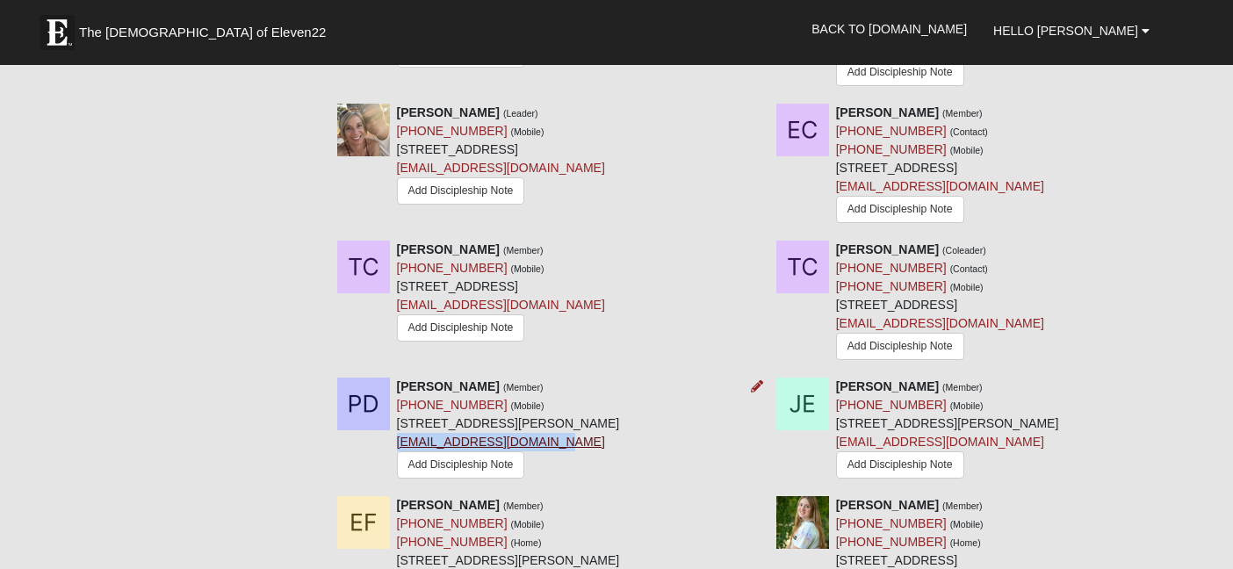
click at [397, 393] on div "[PERSON_NAME] (Member) [PHONE_NUMBER] (Mobile) [STREET_ADDRESS][PERSON_NAME] [E…" at bounding box center [508, 430] width 223 height 105
drag, startPoint x: 902, startPoint y: 333, endPoint x: 837, endPoint y: 333, distance: 65.0
click at [837, 378] on div "[PERSON_NAME] (Member) [PHONE_NUMBER] (Mobile) [STREET_ADDRESS][PERSON_NAME] [E…" at bounding box center [947, 430] width 223 height 105
drag, startPoint x: 920, startPoint y: 357, endPoint x: 837, endPoint y: 358, distance: 83.4
click at [837, 378] on div "[PERSON_NAME] (Member) [PHONE_NUMBER] (Mobile) [STREET_ADDRESS][PERSON_NAME] [E…" at bounding box center [947, 430] width 223 height 105
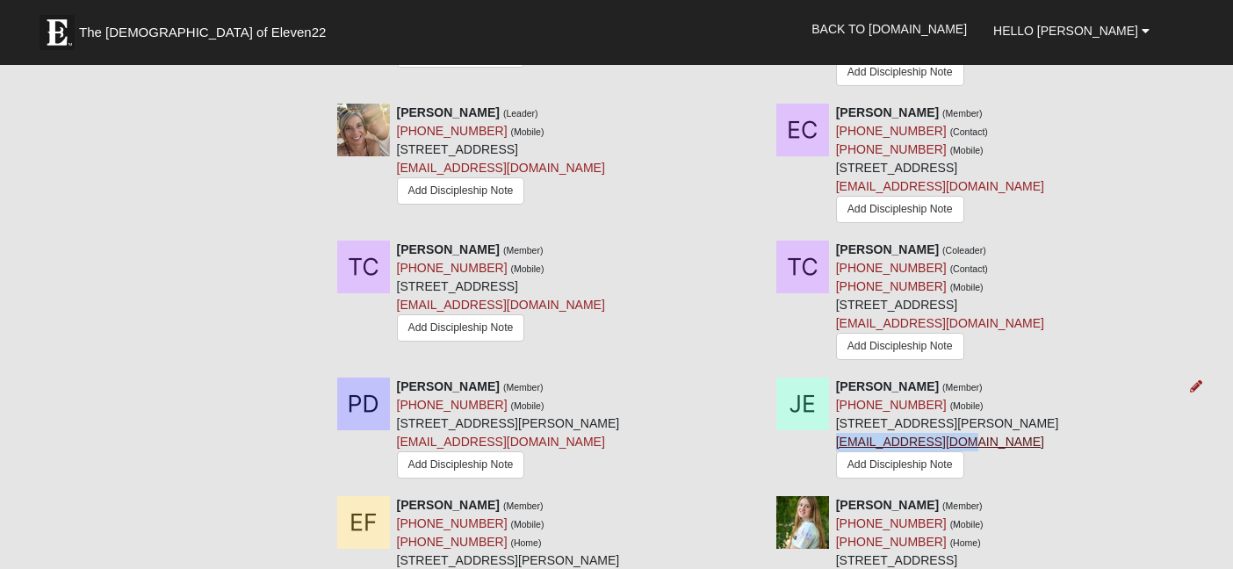
drag, startPoint x: 960, startPoint y: 392, endPoint x: 838, endPoint y: 397, distance: 122.2
click at [838, 397] on div "[PERSON_NAME] (Member) [PHONE_NUMBER] (Mobile) [STREET_ADDRESS][PERSON_NAME] [E…" at bounding box center [947, 430] width 223 height 105
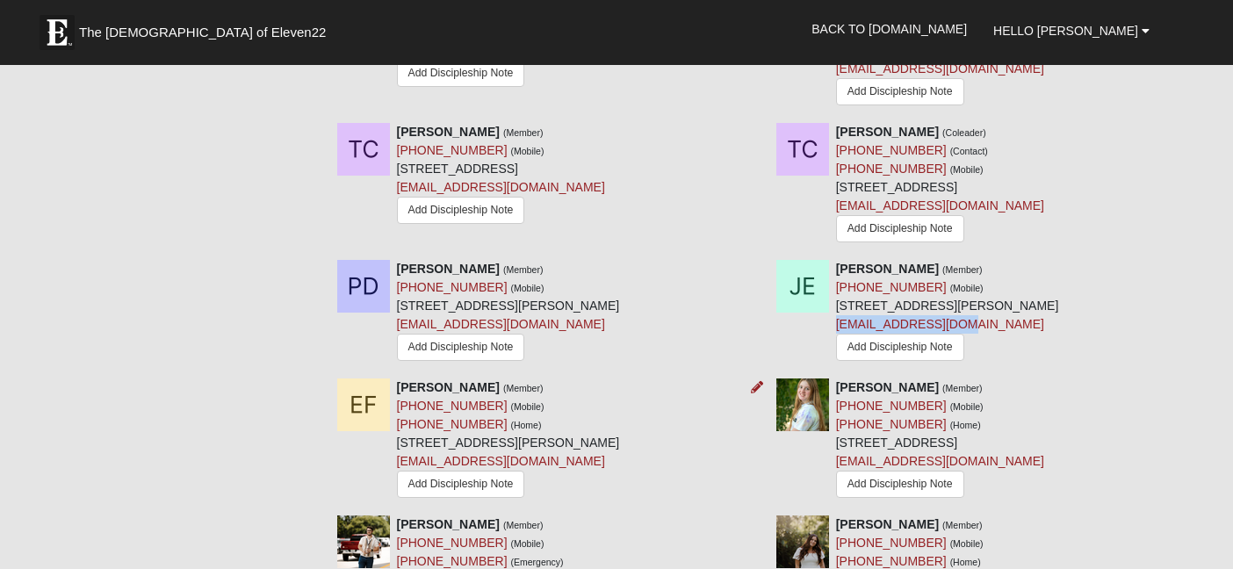
scroll to position [1445, 0]
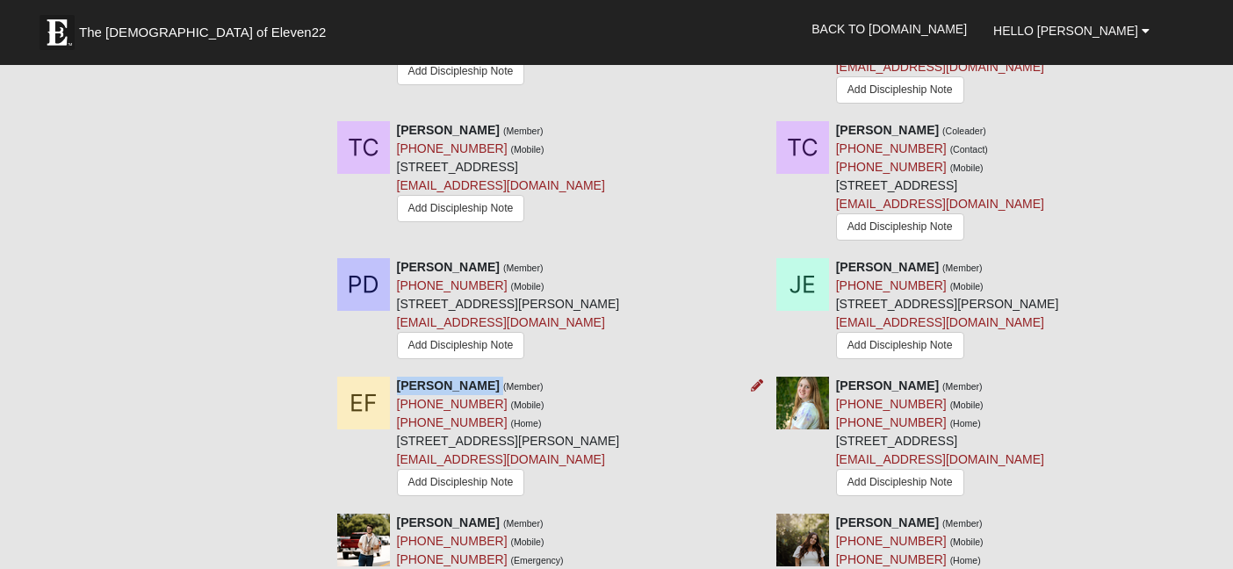
drag, startPoint x: 476, startPoint y: 335, endPoint x: 400, endPoint y: 335, distance: 76.4
click at [400, 377] on div "[PERSON_NAME] (Member) [PHONE_NUMBER] (Mobile) [PHONE_NUMBER] (Home) [STREET_AD…" at bounding box center [508, 439] width 223 height 124
drag, startPoint x: 480, startPoint y: 354, endPoint x: 399, endPoint y: 359, distance: 81.8
click at [399, 377] on div "[PERSON_NAME] (Member) [PHONE_NUMBER] (Mobile) [PHONE_NUMBER] (Home) [STREET_AD…" at bounding box center [508, 439] width 223 height 124
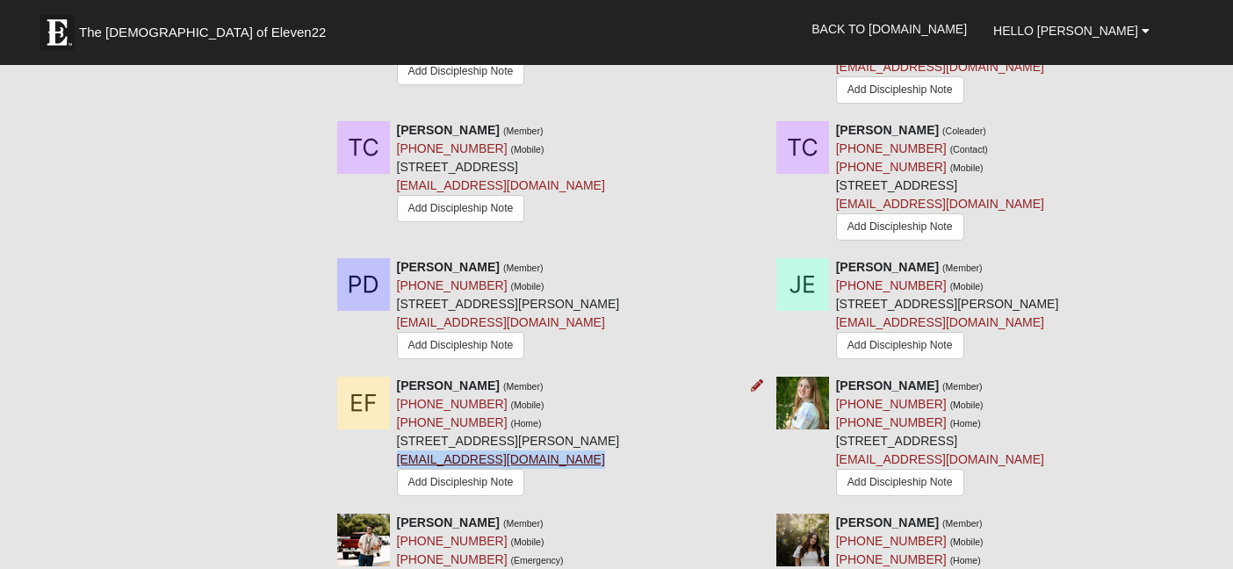
drag, startPoint x: 587, startPoint y: 409, endPoint x: 397, endPoint y: 414, distance: 189.7
click at [397, 414] on div "[PERSON_NAME] (Member) [PHONE_NUMBER] (Mobile) [PHONE_NUMBER] (Home) [STREET_AD…" at bounding box center [508, 439] width 223 height 124
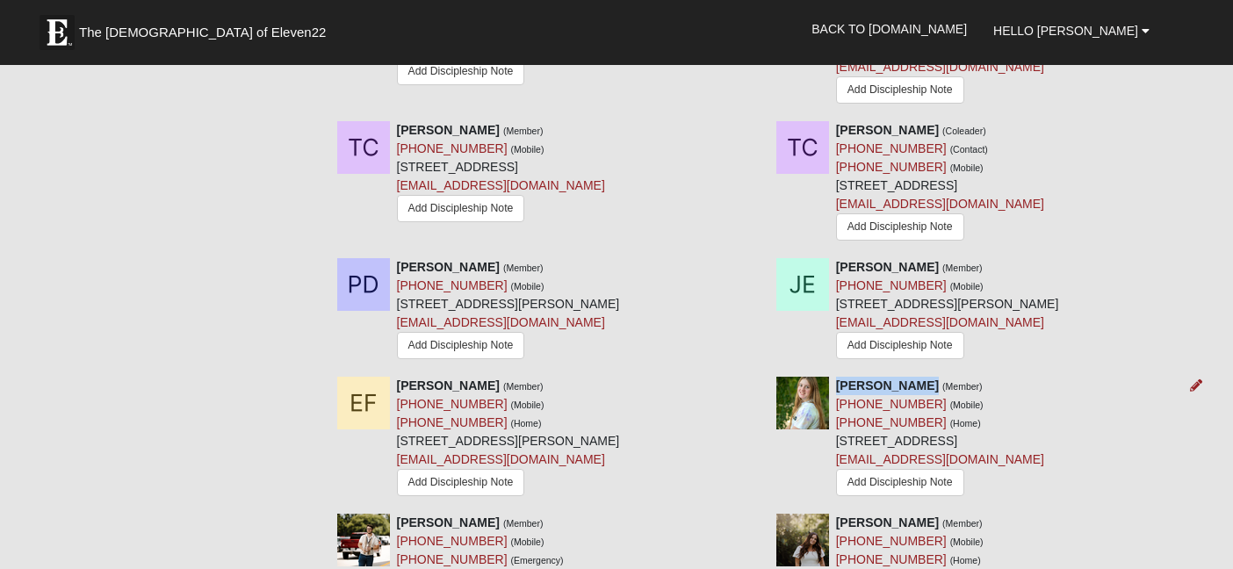
drag, startPoint x: 921, startPoint y: 335, endPoint x: 835, endPoint y: 337, distance: 86.1
click at [836, 377] on div "[PERSON_NAME] (Member) [PHONE_NUMBER] (Mobile) [PHONE_NUMBER] (Home) [STREET_AD…" at bounding box center [940, 439] width 208 height 124
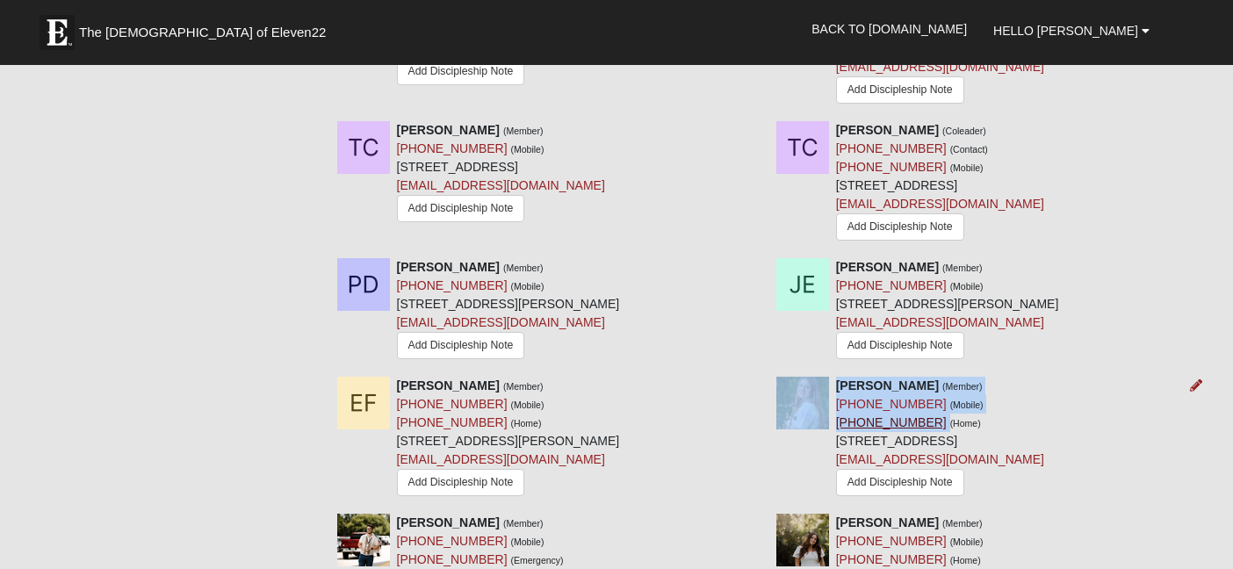
drag, startPoint x: 922, startPoint y: 375, endPoint x: 835, endPoint y: 375, distance: 86.9
click at [836, 377] on div "[PERSON_NAME] (Member) [PHONE_NUMBER] (Mobile) [PHONE_NUMBER] (Home) [STREET_AD…" at bounding box center [940, 439] width 208 height 124
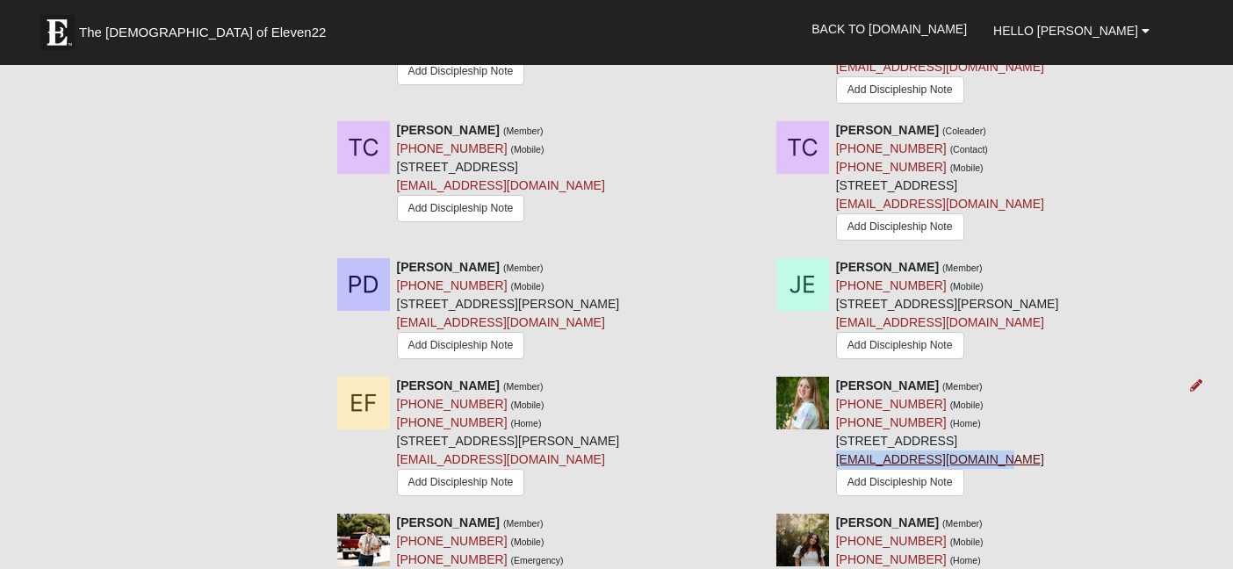
drag, startPoint x: 1004, startPoint y: 410, endPoint x: 836, endPoint y: 415, distance: 167.8
click at [836, 415] on div "[PERSON_NAME] (Member) [PHONE_NUMBER] (Mobile) [PHONE_NUMBER] (Home) [STREET_AD…" at bounding box center [940, 439] width 208 height 124
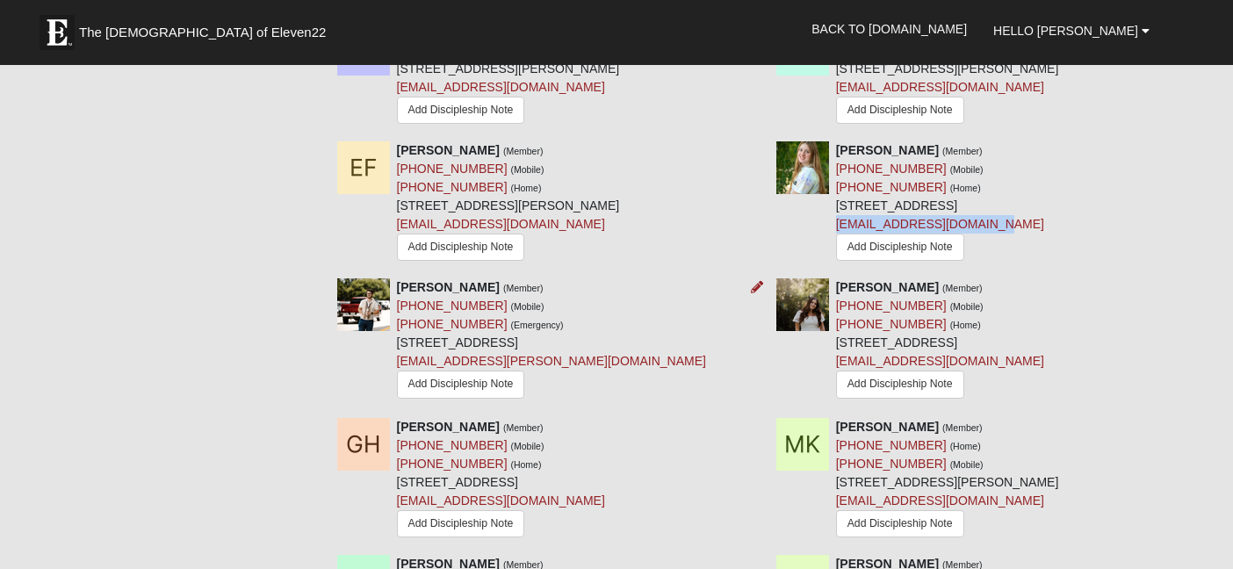
scroll to position [1678, 0]
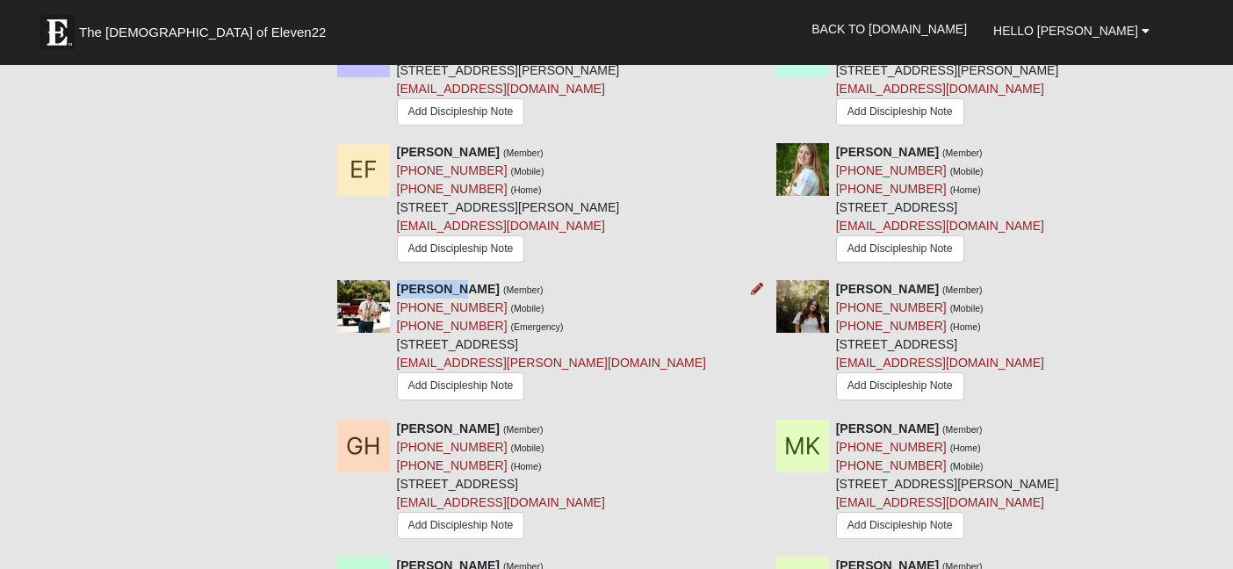
drag, startPoint x: 461, startPoint y: 242, endPoint x: 394, endPoint y: 241, distance: 66.8
click at [394, 280] on div "[PERSON_NAME] (Member) [PHONE_NUMBER] (Mobile) [PHONE_NUMBER] (Emergency) [STRE…" at bounding box center [543, 343] width 439 height 126
drag, startPoint x: 484, startPoint y: 256, endPoint x: 399, endPoint y: 262, distance: 85.3
click at [399, 280] on div "[PERSON_NAME] (Member) [PHONE_NUMBER] (Mobile) [PHONE_NUMBER] (Emergency) [STRE…" at bounding box center [551, 343] width 309 height 126
drag, startPoint x: 554, startPoint y: 320, endPoint x: 397, endPoint y: 319, distance: 157.2
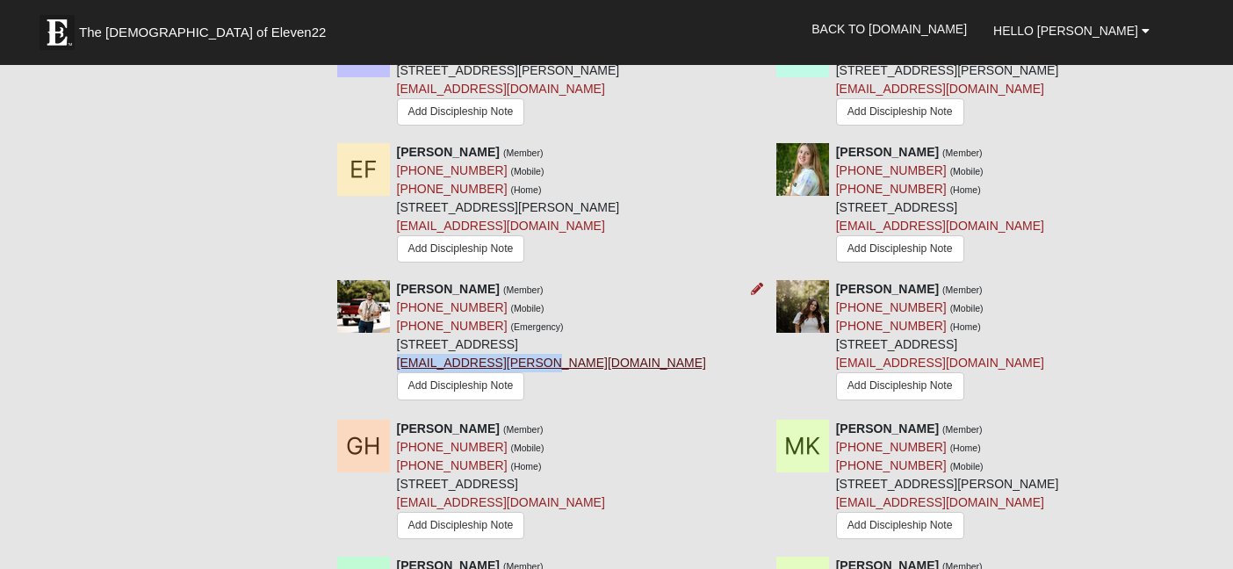
click at [397, 319] on div "[PERSON_NAME] (Member) [PHONE_NUMBER] (Mobile) [PHONE_NUMBER] (Emergency) [STRE…" at bounding box center [551, 343] width 309 height 126
drag, startPoint x: 893, startPoint y: 240, endPoint x: 837, endPoint y: 243, distance: 56.3
click at [837, 280] on div "[PERSON_NAME] (Member) [PHONE_NUMBER] (Mobile) [PHONE_NUMBER] (Home) [STREET_AD…" at bounding box center [940, 342] width 208 height 124
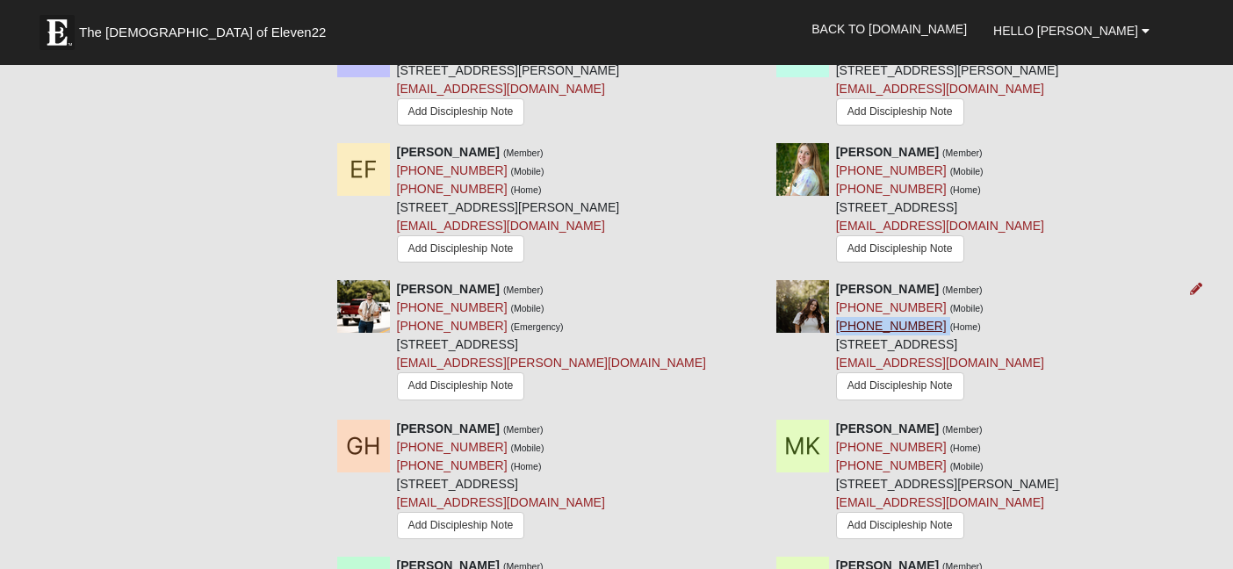
drag, startPoint x: 923, startPoint y: 277, endPoint x: 838, endPoint y: 280, distance: 85.3
click at [838, 280] on div "[PERSON_NAME] (Member) [PHONE_NUMBER] (Mobile) [PHONE_NUMBER] (Home) [STREET_AD…" at bounding box center [940, 342] width 208 height 124
drag, startPoint x: 982, startPoint y: 315, endPoint x: 835, endPoint y: 315, distance: 146.7
click at [836, 315] on div "[PERSON_NAME] (Member) [PHONE_NUMBER] (Mobile) [PHONE_NUMBER] (Home) [STREET_AD…" at bounding box center [940, 342] width 208 height 124
drag, startPoint x: 473, startPoint y: 379, endPoint x: 399, endPoint y: 375, distance: 74.7
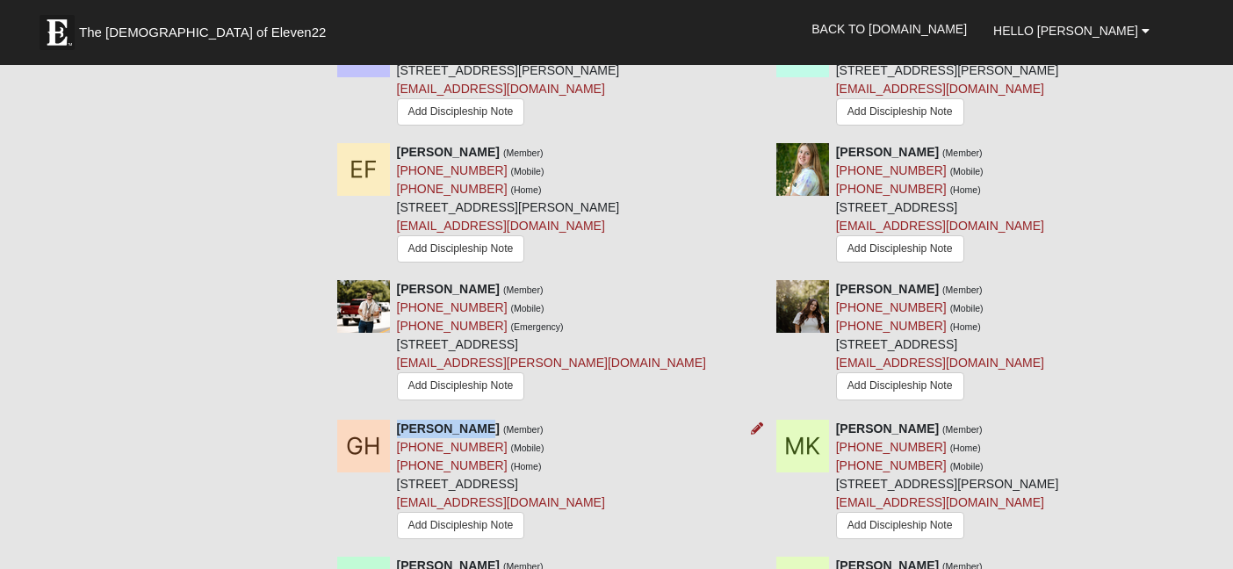
click at [399, 422] on strong "[PERSON_NAME]" at bounding box center [448, 429] width 103 height 14
drag, startPoint x: 483, startPoint y: 400, endPoint x: 396, endPoint y: 400, distance: 86.9
click at [397, 420] on div "[PERSON_NAME] (Member) [PHONE_NUMBER] (Mobile) [PHONE_NUMBER] (Home) [STREET_AD…" at bounding box center [501, 482] width 208 height 124
drag, startPoint x: 543, startPoint y: 451, endPoint x: 395, endPoint y: 455, distance: 147.6
click at [395, 455] on div "[PERSON_NAME] (Member) [PHONE_NUMBER] (Mobile) [PHONE_NUMBER] (Home) [STREET_AD…" at bounding box center [543, 482] width 439 height 124
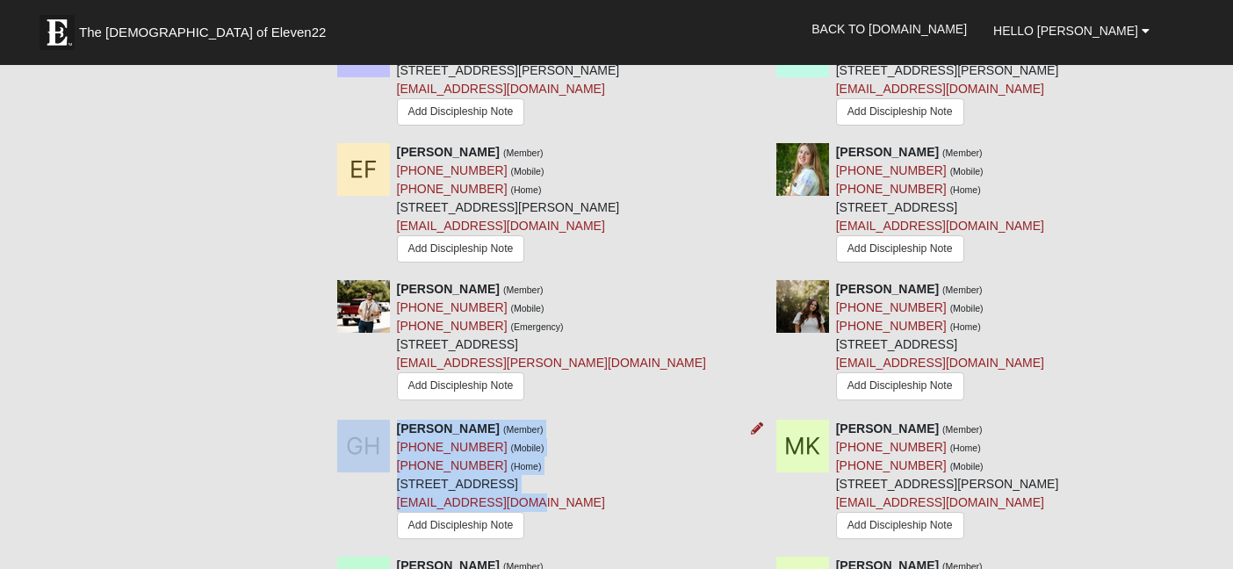
click at [578, 467] on div "[PERSON_NAME] (Member) [PHONE_NUMBER] (Mobile) [PHONE_NUMBER] (Home) [STREET_AD…" at bounding box center [501, 482] width 208 height 124
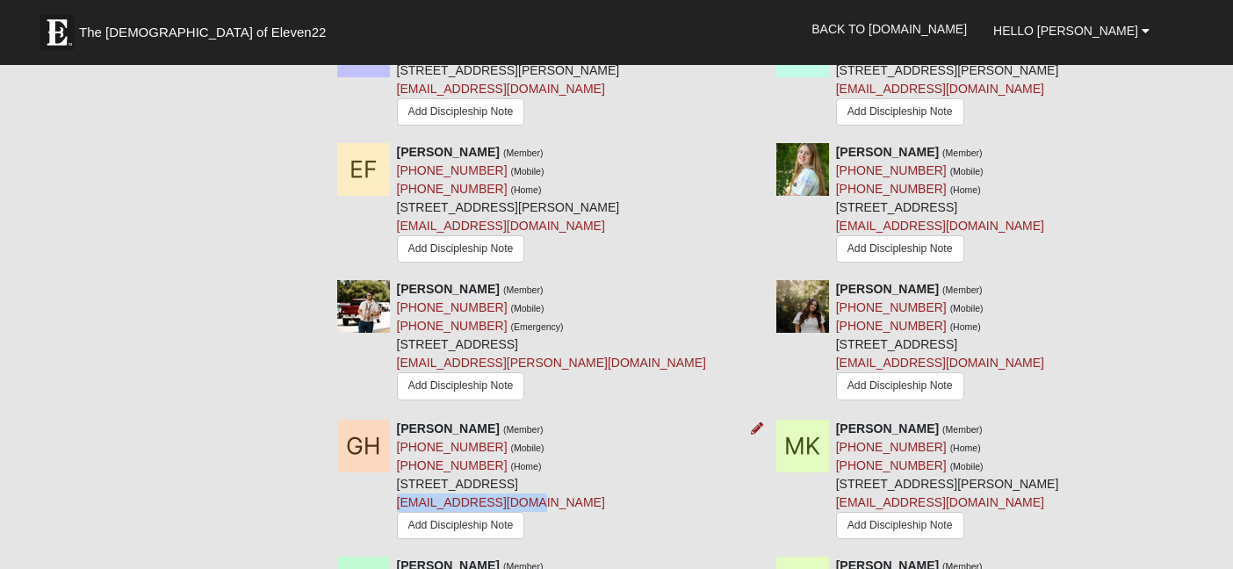
drag, startPoint x: 533, startPoint y: 458, endPoint x: 399, endPoint y: 462, distance: 134.4
click at [399, 462] on div "[PERSON_NAME] (Member) [PHONE_NUMBER] (Mobile) [PHONE_NUMBER] (Home) [STREET_AD…" at bounding box center [501, 482] width 208 height 124
drag, startPoint x: 912, startPoint y: 380, endPoint x: 837, endPoint y: 380, distance: 74.6
click at [837, 420] on div "[PERSON_NAME] (Member) [PHONE_NUMBER] (Home) [PHONE_NUMBER] (Mobile) [STREET_AD…" at bounding box center [947, 482] width 223 height 124
drag, startPoint x: 919, startPoint y: 417, endPoint x: 838, endPoint y: 418, distance: 81.7
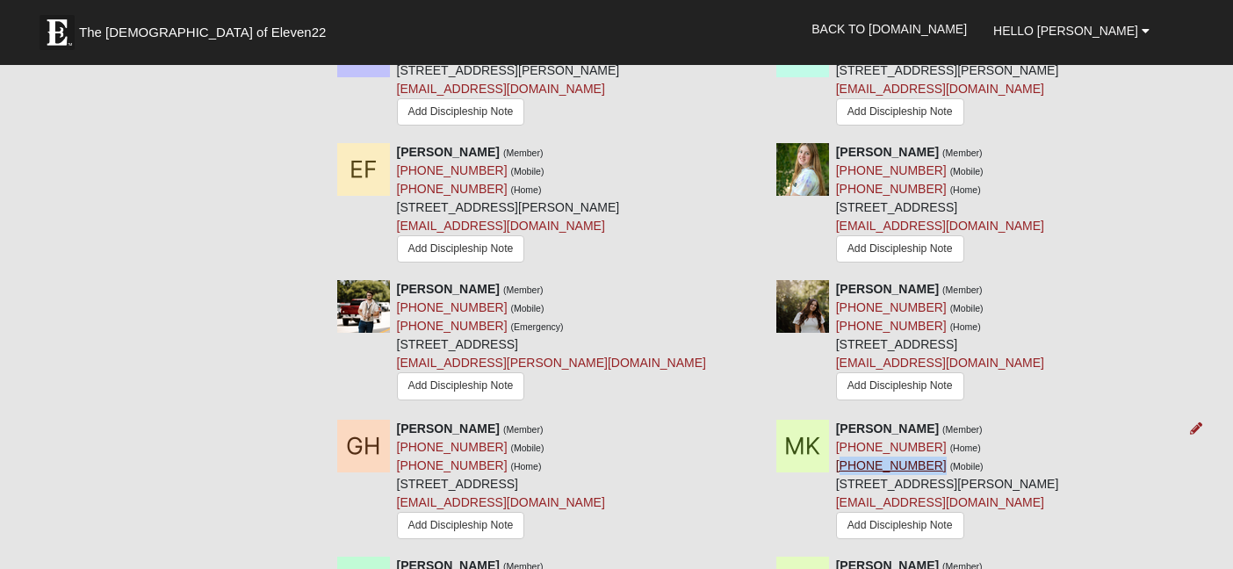
click at [838, 420] on div "[PERSON_NAME] (Member) [PHONE_NUMBER] (Home) [PHONE_NUMBER] (Mobile) [STREET_AD…" at bounding box center [947, 482] width 223 height 124
drag, startPoint x: 984, startPoint y: 454, endPoint x: 836, endPoint y: 459, distance: 148.5
click at [836, 459] on div "[PERSON_NAME] (Member) [PHONE_NUMBER] (Home) [PHONE_NUMBER] (Mobile) [STREET_AD…" at bounding box center [947, 482] width 223 height 124
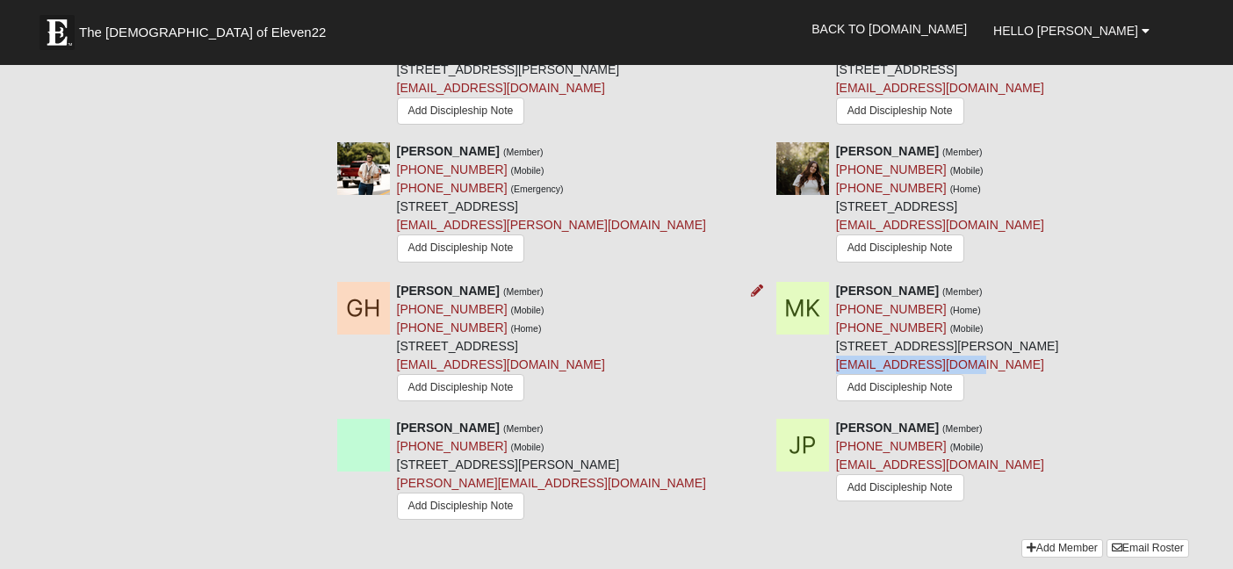
scroll to position [1823, 0]
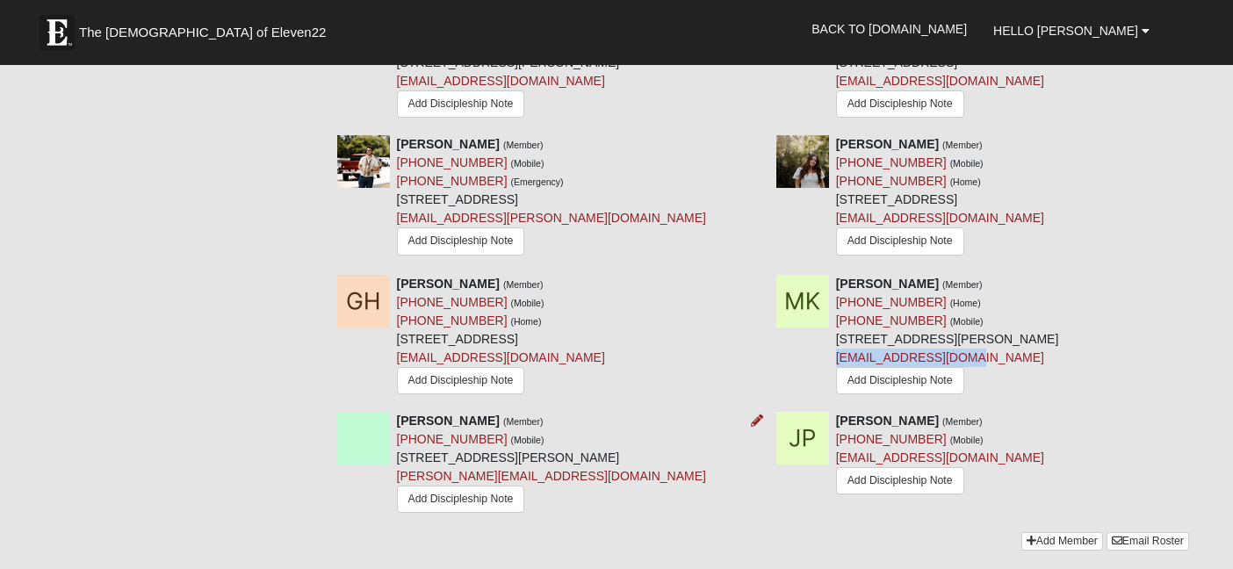
drag, startPoint x: 500, startPoint y: 375, endPoint x: 396, endPoint y: 373, distance: 103.6
click at [397, 412] on div "[PERSON_NAME] (Member) [PHONE_NUMBER] (Mobile) [STREET_ADDRESS][PERSON_NAME] [E…" at bounding box center [551, 465] width 309 height 107
drag, startPoint x: 482, startPoint y: 392, endPoint x: 398, endPoint y: 393, distance: 84.3
click at [398, 412] on div "[PERSON_NAME] (Member) [PHONE_NUMBER] (Mobile) [STREET_ADDRESS][PERSON_NAME] [E…" at bounding box center [551, 465] width 309 height 107
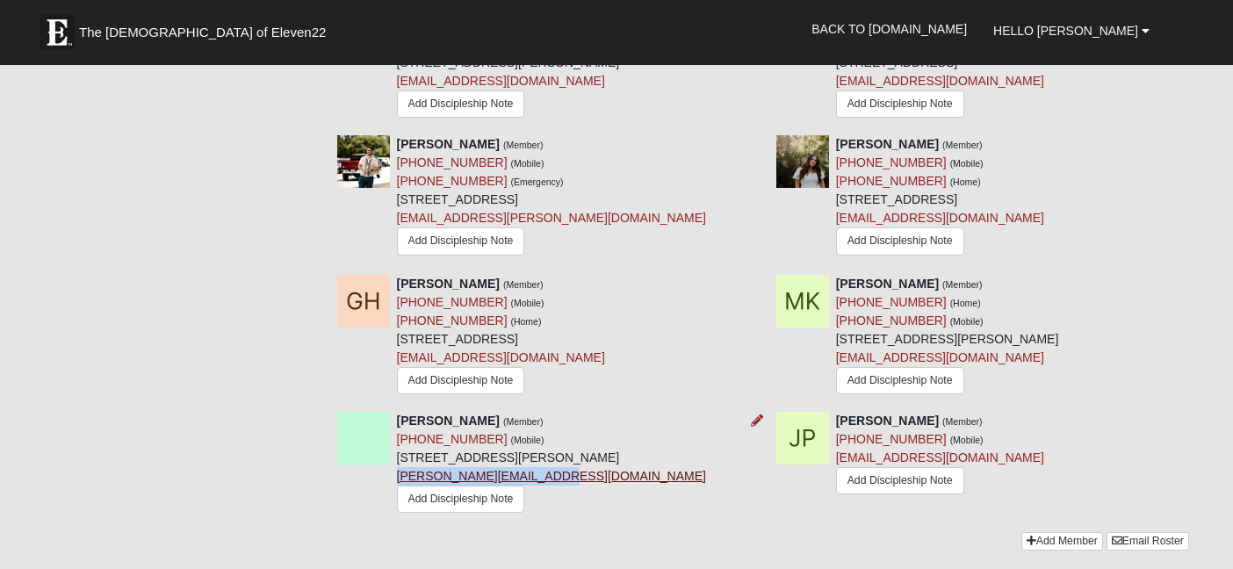
drag, startPoint x: 583, startPoint y: 432, endPoint x: 397, endPoint y: 433, distance: 186.2
click at [397, 433] on div "[PERSON_NAME] (Member) [PHONE_NUMBER] (Mobile) [STREET_ADDRESS][PERSON_NAME] [E…" at bounding box center [551, 465] width 309 height 107
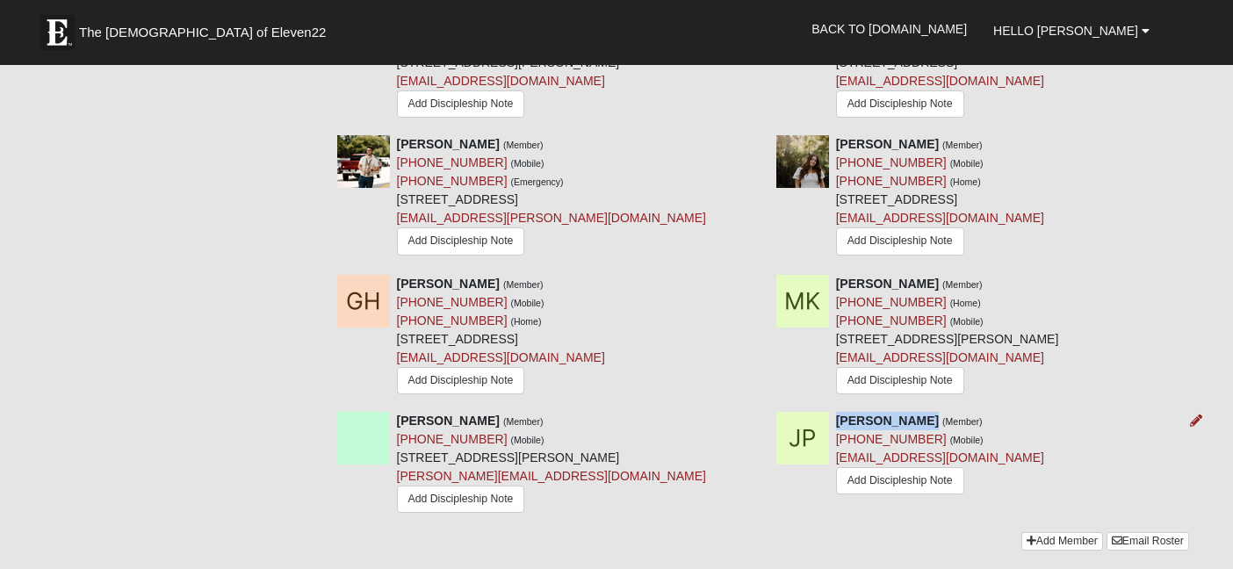
drag, startPoint x: 912, startPoint y: 375, endPoint x: 839, endPoint y: 373, distance: 72.9
click at [839, 412] on div "[PERSON_NAME] (Member) [PHONE_NUMBER] (Mobile) [EMAIL_ADDRESS][DOMAIN_NAME] Add…" at bounding box center [940, 455] width 208 height 87
drag, startPoint x: 920, startPoint y: 390, endPoint x: 837, endPoint y: 386, distance: 83.5
click at [837, 412] on div "[PERSON_NAME] (Member) [PHONE_NUMBER] (Mobile) [EMAIL_ADDRESS][DOMAIN_NAME] Add…" at bounding box center [940, 455] width 208 height 87
drag, startPoint x: 968, startPoint y: 414, endPoint x: 977, endPoint y: 400, distance: 16.3
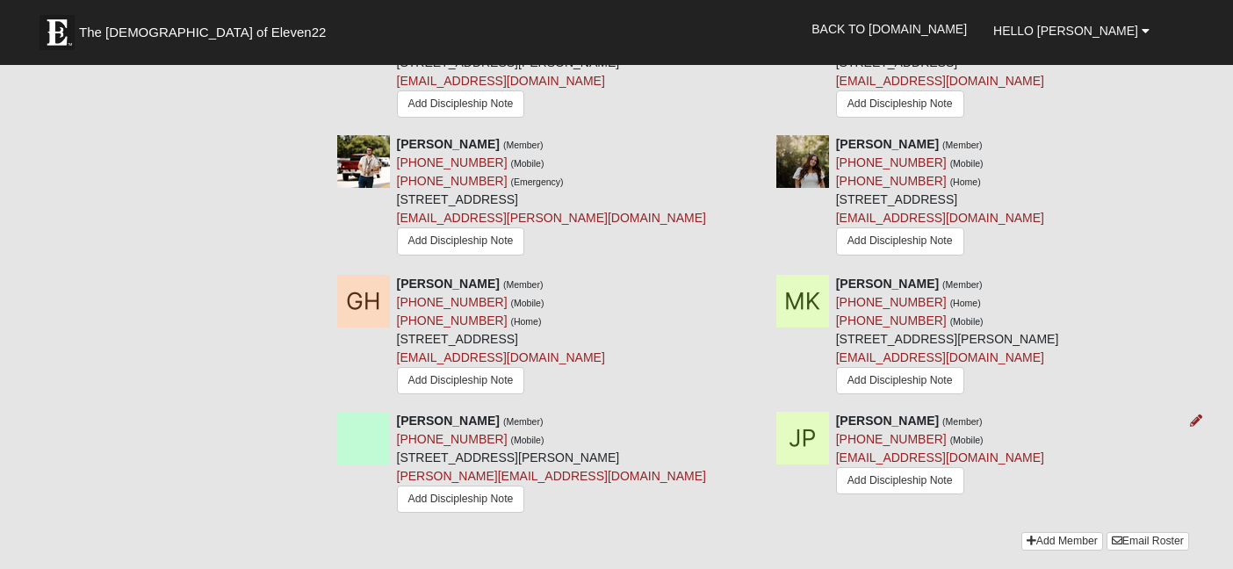
click at [977, 412] on div "[PERSON_NAME] (Member) [PHONE_NUMBER] (Mobile) [EMAIL_ADDRESS][DOMAIN_NAME] Add…" at bounding box center [982, 455] width 439 height 87
click at [974, 412] on div "[PERSON_NAME] (Member) [PHONE_NUMBER] (Mobile) [EMAIL_ADDRESS][DOMAIN_NAME] Add…" at bounding box center [982, 455] width 439 height 87
drag, startPoint x: 968, startPoint y: 414, endPoint x: 1010, endPoint y: 429, distance: 45.0
click at [1010, 429] on div "[PERSON_NAME] (Member) [PHONE_NUMBER] (Mobile) [EMAIL_ADDRESS][DOMAIN_NAME] Add…" at bounding box center [982, 455] width 439 height 87
click at [992, 416] on div "[PERSON_NAME] (Member) [PHONE_NUMBER] (Mobile) [EMAIL_ADDRESS][DOMAIN_NAME] Add…" at bounding box center [982, 455] width 439 height 87
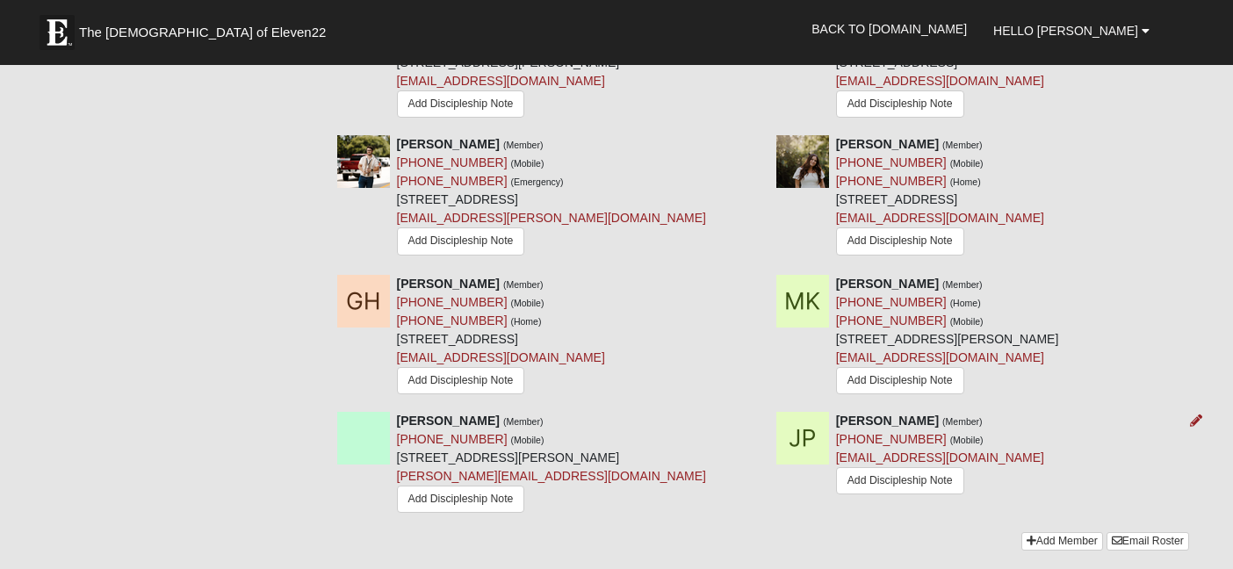
drag, startPoint x: 972, startPoint y: 415, endPoint x: 976, endPoint y: 427, distance: 12.8
click at [976, 427] on div "[PERSON_NAME] (Member) [PHONE_NUMBER] (Mobile) [EMAIL_ADDRESS][DOMAIN_NAME] Add…" at bounding box center [982, 455] width 439 height 87
drag, startPoint x: 961, startPoint y: 412, endPoint x: 839, endPoint y: 415, distance: 122.1
click at [839, 414] on div "[PERSON_NAME] (Member) [PHONE_NUMBER] (Mobile) [EMAIL_ADDRESS][DOMAIN_NAME] Add…" at bounding box center [940, 455] width 208 height 87
